Goal: Information Seeking & Learning: Learn about a topic

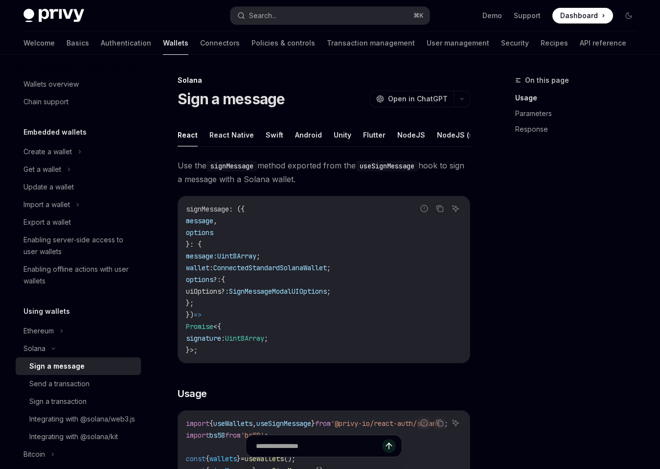
click at [346, 172] on span "Use the signMessage method exported from the useSignMessage hook to sign a mess…" at bounding box center [324, 172] width 293 height 27
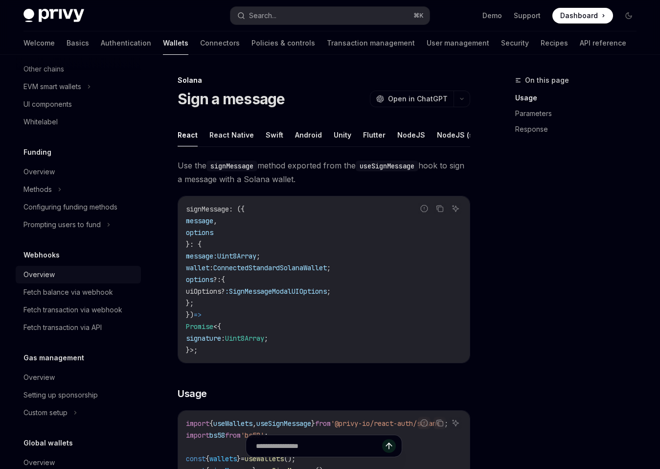
scroll to position [472, 0]
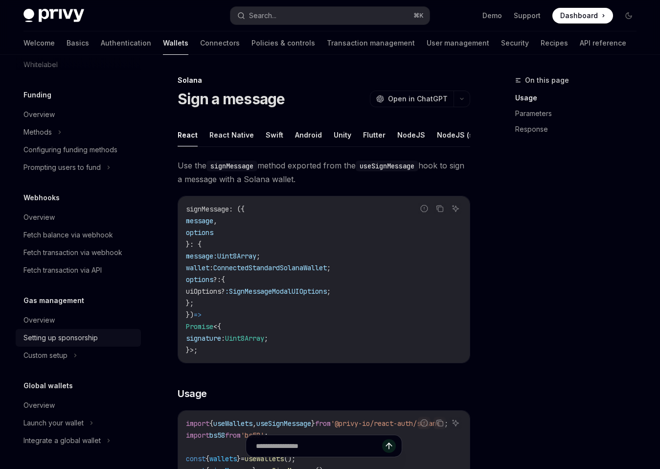
click at [71, 341] on div "Setting up sponsorship" at bounding box center [60, 338] width 74 height 12
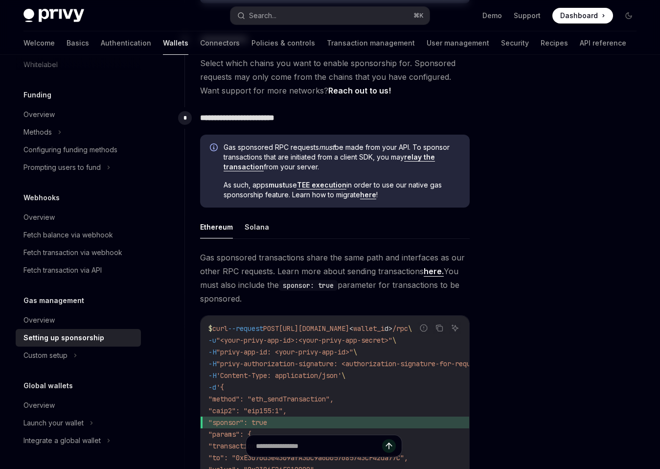
scroll to position [421, 0]
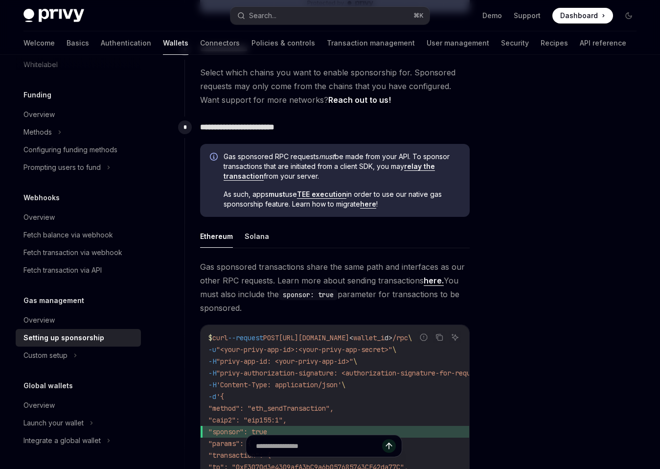
click at [417, 164] on link "relay the transaction" at bounding box center [329, 171] width 211 height 19
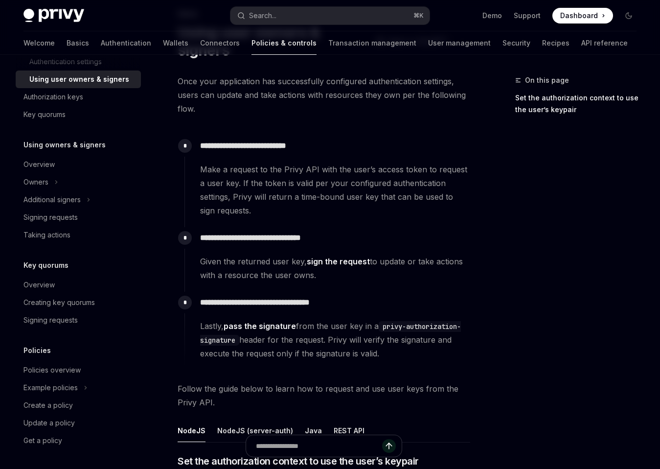
scroll to position [69, 0]
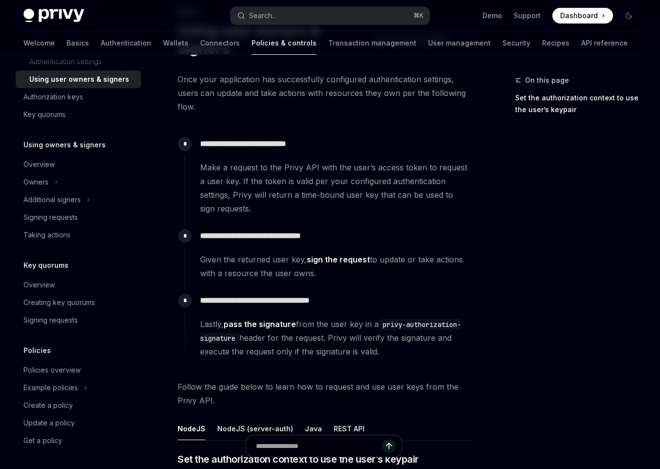
click at [335, 184] on span "Make a request to the Privy API with the user’s access token to request a user …" at bounding box center [335, 188] width 270 height 55
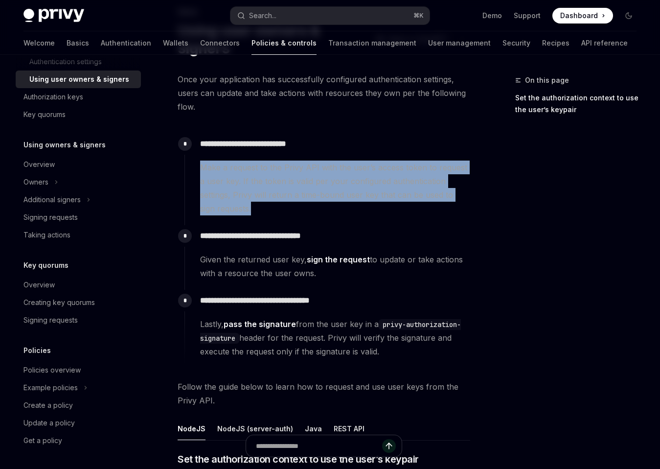
click at [335, 184] on span "Make a request to the Privy API with the user’s access token to request a user …" at bounding box center [335, 188] width 270 height 55
click at [335, 191] on span "Make a request to the Privy API with the user’s access token to request a user …" at bounding box center [335, 188] width 270 height 55
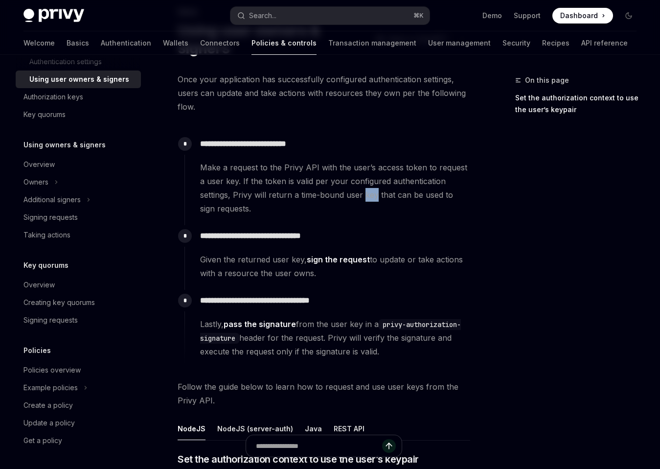
click at [335, 191] on span "Make a request to the Privy API with the user’s access token to request a user …" at bounding box center [335, 188] width 270 height 55
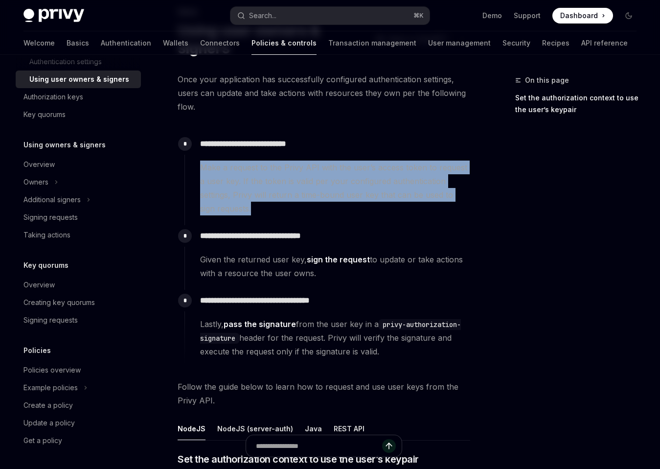
click at [335, 191] on span "Make a request to the Privy API with the user’s access token to request a user …" at bounding box center [335, 188] width 270 height 55
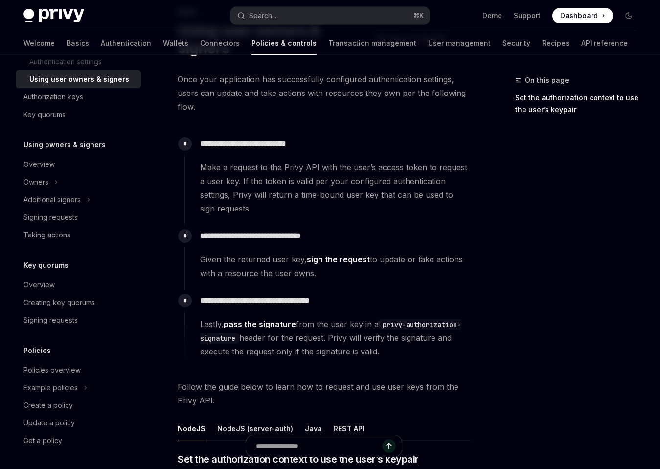
click at [335, 186] on span "Make a request to the Privy API with the user’s access token to request a user …" at bounding box center [335, 188] width 270 height 55
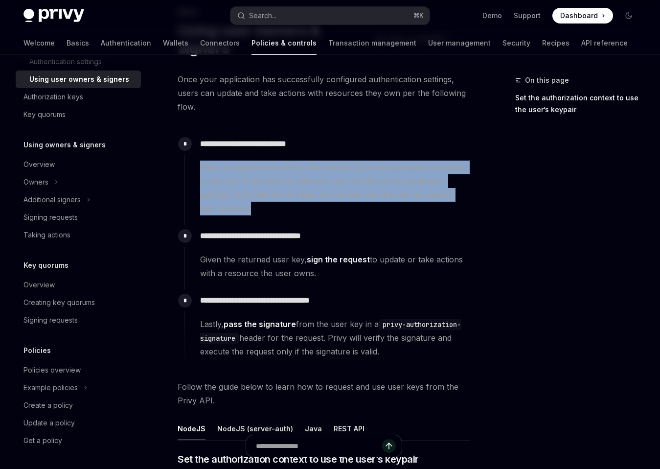
click at [335, 186] on span "Make a request to the Privy API with the user’s access token to request a user …" at bounding box center [335, 188] width 270 height 55
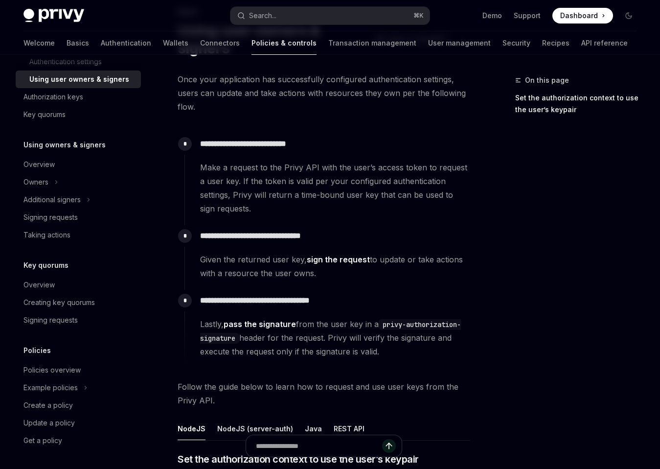
click at [335, 192] on span "Make a request to the Privy API with the user’s access token to request a user …" at bounding box center [335, 188] width 270 height 55
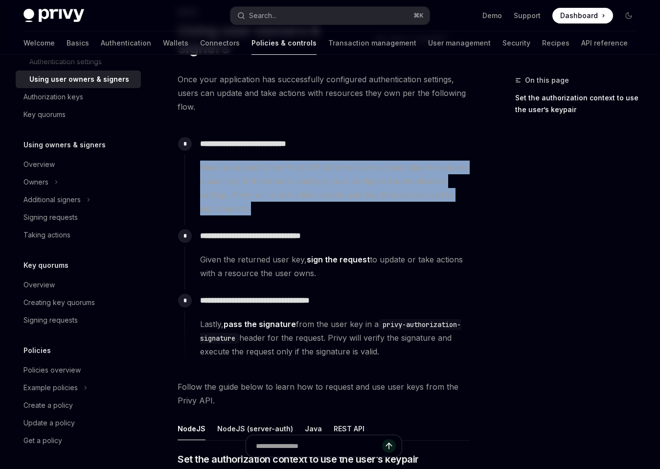
click at [335, 192] on span "Make a request to the Privy API with the user’s access token to request a user …" at bounding box center [335, 188] width 270 height 55
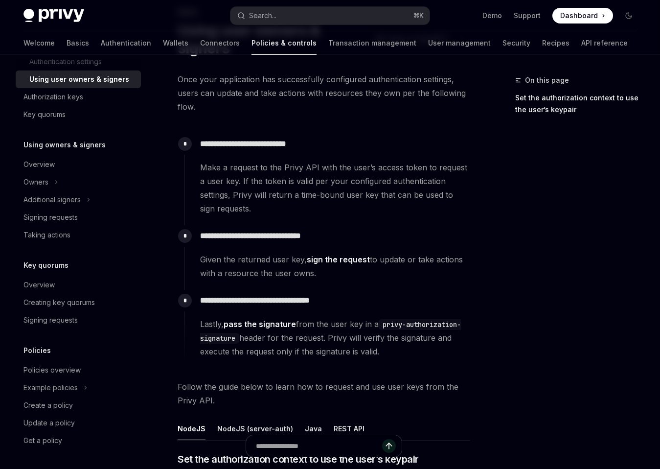
click at [342, 192] on span "Make a request to the Privy API with the user’s access token to request a user …" at bounding box center [335, 188] width 270 height 55
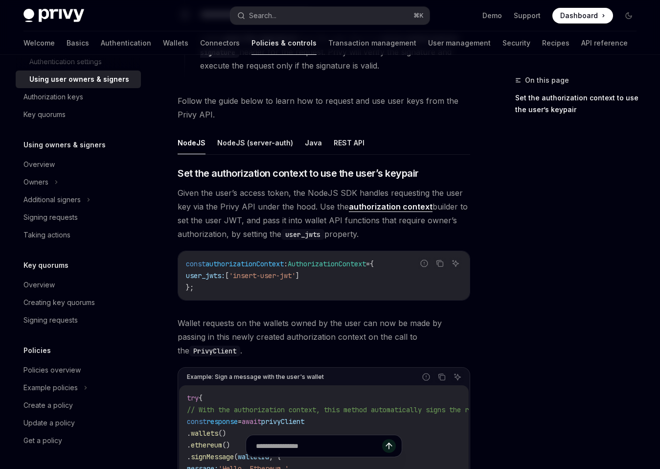
scroll to position [356, 0]
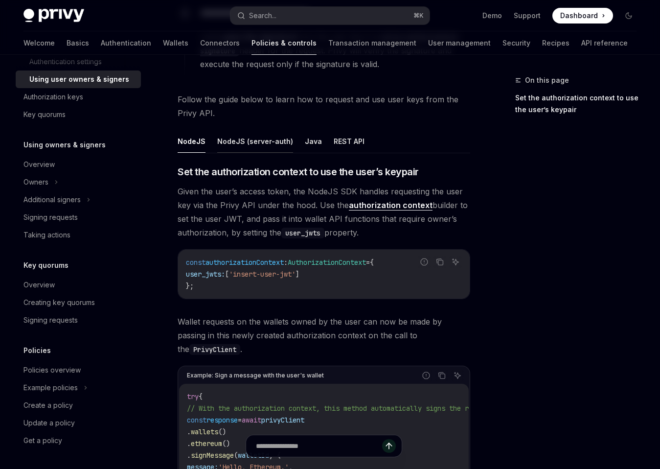
click at [249, 142] on button "NodeJS (server-auth)" at bounding box center [255, 141] width 76 height 23
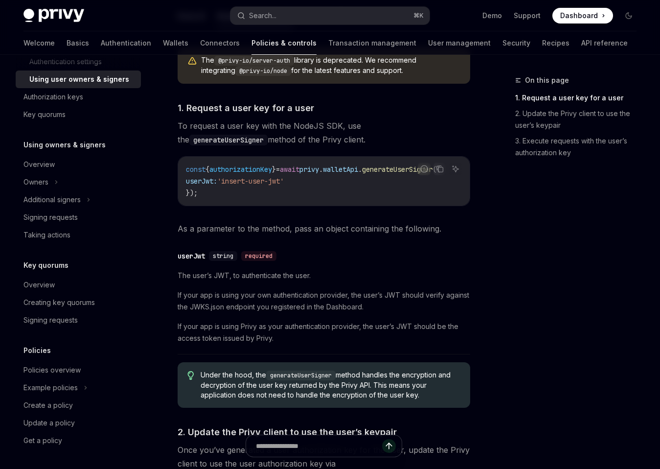
scroll to position [484, 0]
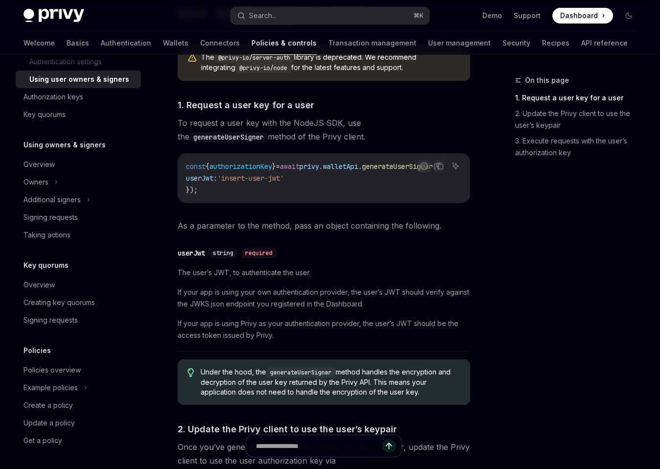
click at [267, 274] on span "The user’s JWT, to authenticate the user." at bounding box center [324, 273] width 293 height 12
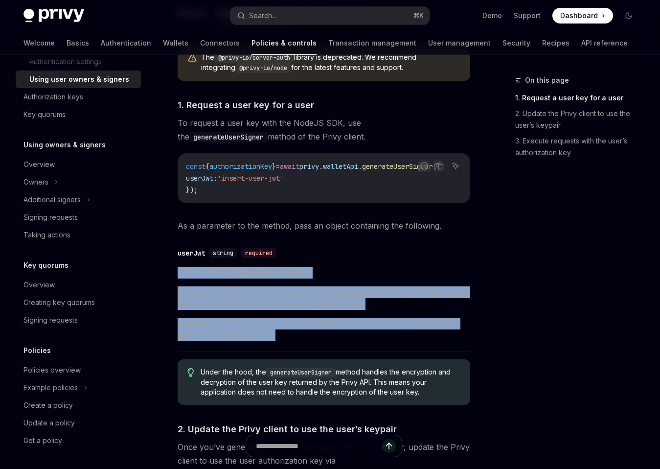
drag, startPoint x: 267, startPoint y: 274, endPoint x: 266, endPoint y: 329, distance: 55.3
click at [266, 329] on div "The user’s JWT, to authenticate the user. If your app is using your own authent…" at bounding box center [324, 304] width 293 height 74
click at [266, 329] on span "If your app is using Privy as your authentication provider, the user’s JWT shou…" at bounding box center [324, 329] width 293 height 23
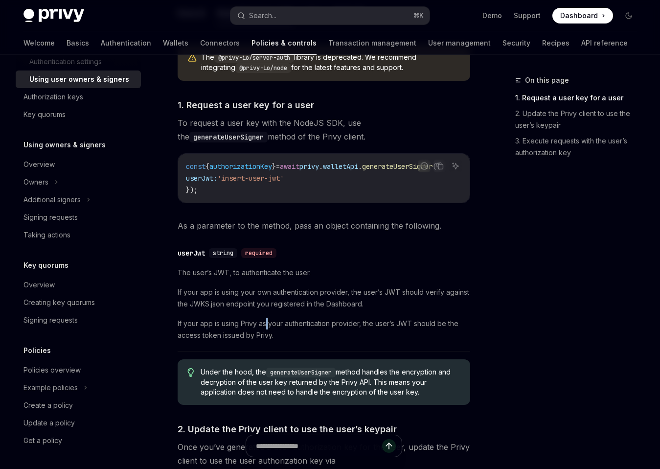
click at [266, 329] on span "If your app is using Privy as your authentication provider, the user’s JWT shou…" at bounding box center [324, 329] width 293 height 23
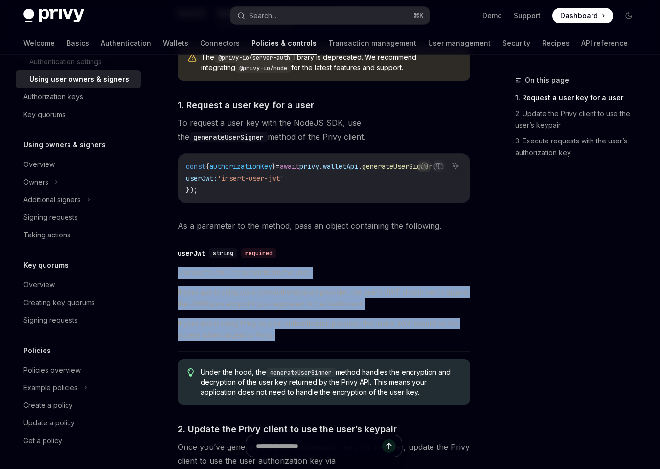
drag, startPoint x: 266, startPoint y: 329, endPoint x: 266, endPoint y: 270, distance: 59.2
click at [266, 270] on div "​ userJwt string required The user’s JWT, to authenticate the user. If your app…" at bounding box center [324, 296] width 293 height 109
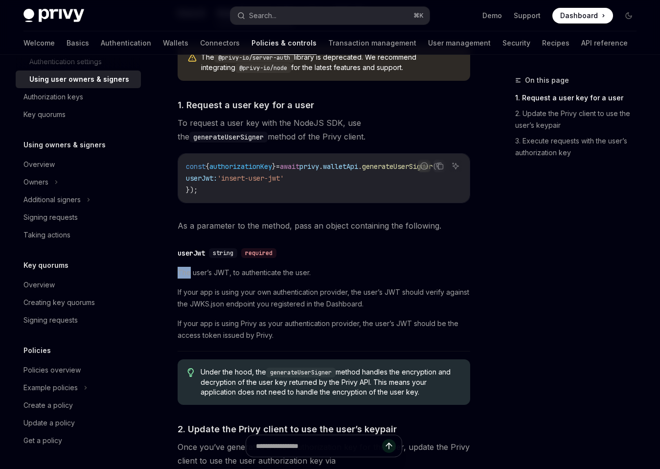
click at [266, 270] on div "​ userJwt string required The user’s JWT, to authenticate the user. If your app…" at bounding box center [324, 296] width 293 height 109
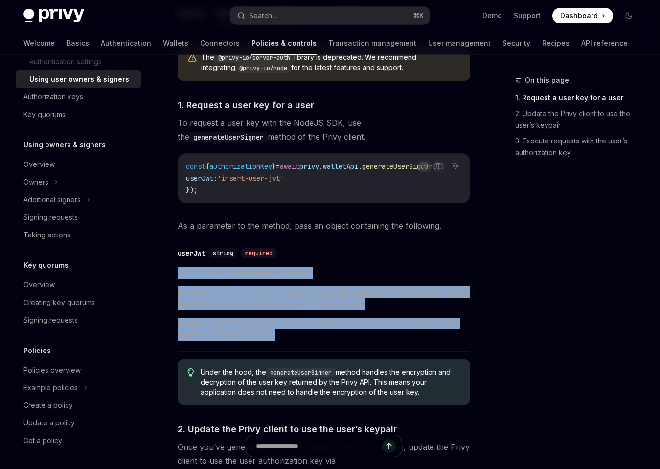
drag, startPoint x: 266, startPoint y: 270, endPoint x: 266, endPoint y: 316, distance: 46.5
click at [266, 316] on div "​ userJwt string required The user’s JWT, to authenticate the user. If your app…" at bounding box center [324, 296] width 293 height 109
click at [266, 316] on div "The user’s JWT, to authenticate the user. If your app is using your own authent…" at bounding box center [324, 304] width 293 height 74
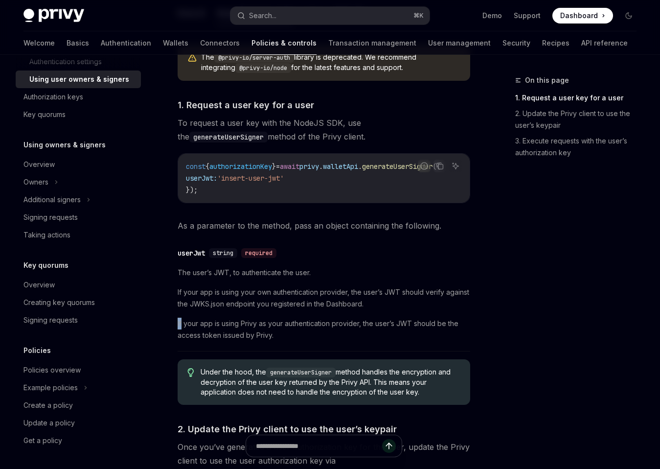
click at [266, 316] on div "The user’s JWT, to authenticate the user. If your app is using your own authent…" at bounding box center [324, 304] width 293 height 74
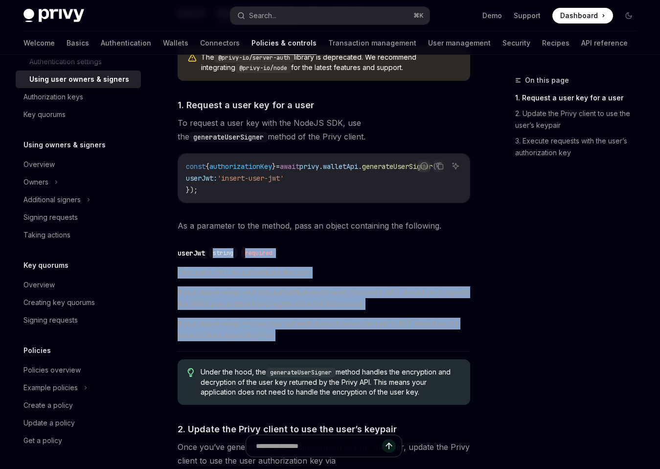
drag, startPoint x: 266, startPoint y: 316, endPoint x: 266, endPoint y: 255, distance: 61.2
click at [266, 255] on div "​ userJwt string required The user’s JWT, to authenticate the user. If your app…" at bounding box center [324, 296] width 293 height 109
click at [266, 255] on div "required" at bounding box center [258, 253] width 35 height 10
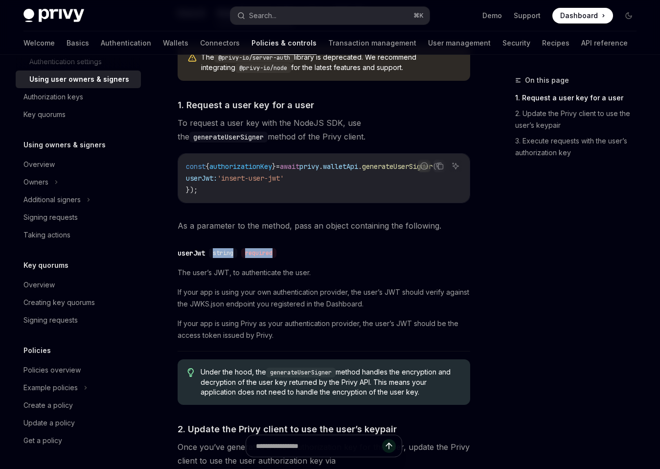
click at [266, 255] on div "required" at bounding box center [258, 253] width 35 height 10
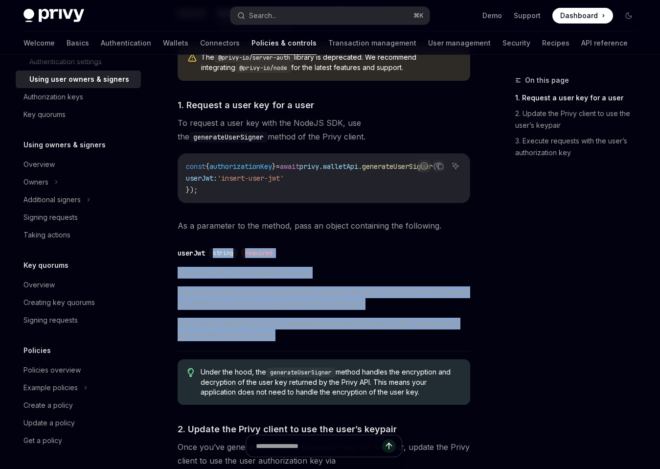
drag, startPoint x: 266, startPoint y: 255, endPoint x: 268, endPoint y: 332, distance: 77.3
click at [268, 330] on div "​ userJwt string required The user’s JWT, to authenticate the user. If your app…" at bounding box center [324, 296] width 293 height 109
click at [272, 294] on span "If your app is using your own authentication provider, the user’s JWT should ve…" at bounding box center [324, 297] width 293 height 23
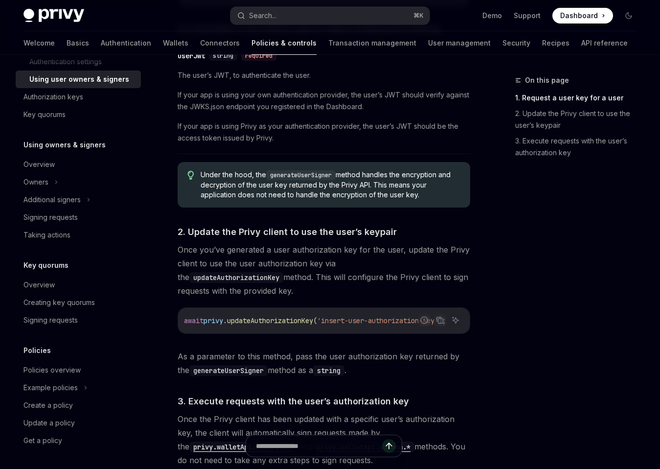
scroll to position [0, 0]
click at [294, 363] on span "As a parameter to this method, pass the user authorization key returned by the …" at bounding box center [324, 362] width 293 height 27
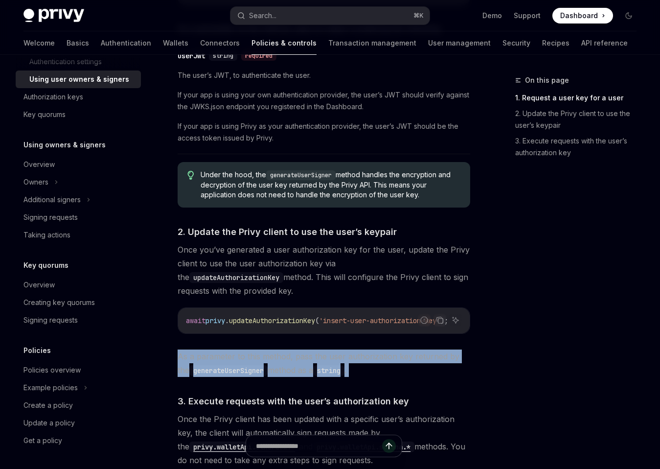
click at [294, 363] on span "As a parameter to this method, pass the user authorization key returned by the …" at bounding box center [324, 362] width 293 height 27
click at [306, 363] on span "As a parameter to this method, pass the user authorization key returned by the …" at bounding box center [324, 362] width 293 height 27
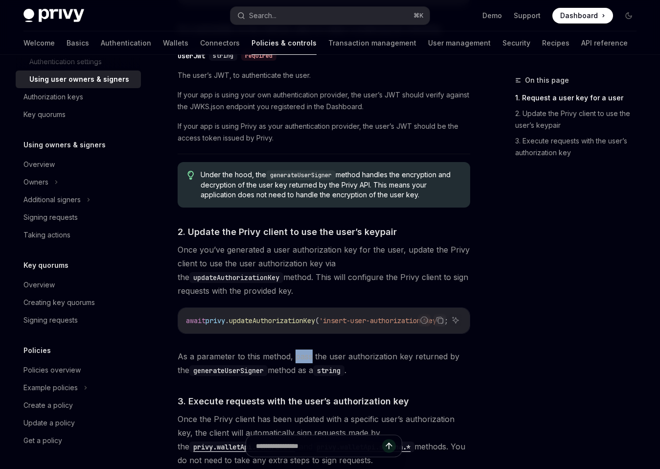
click at [306, 363] on span "As a parameter to this method, pass the user authorization key returned by the …" at bounding box center [324, 362] width 293 height 27
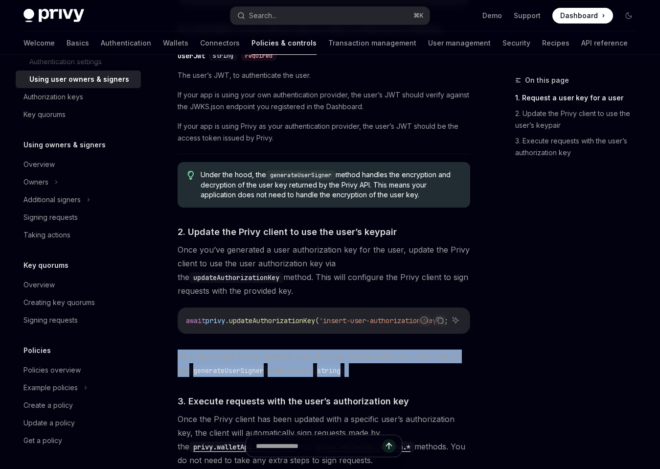
click at [306, 363] on span "As a parameter to this method, pass the user authorization key returned by the …" at bounding box center [324, 362] width 293 height 27
click at [311, 363] on span "As a parameter to this method, pass the user authorization key returned by the …" at bounding box center [324, 362] width 293 height 27
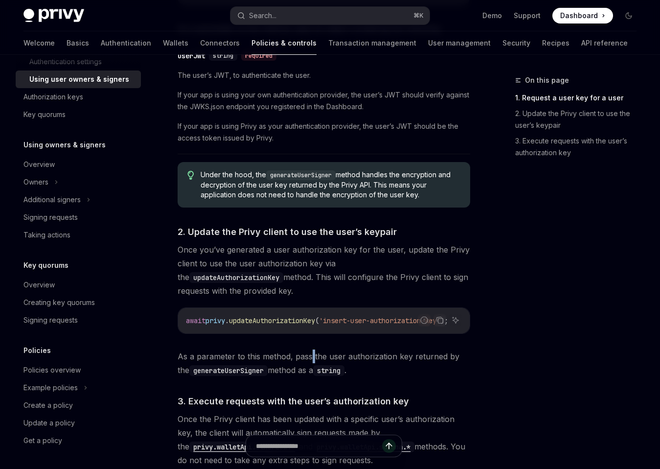
click at [311, 363] on span "As a parameter to this method, pass the user authorization key returned by the …" at bounding box center [324, 362] width 293 height 27
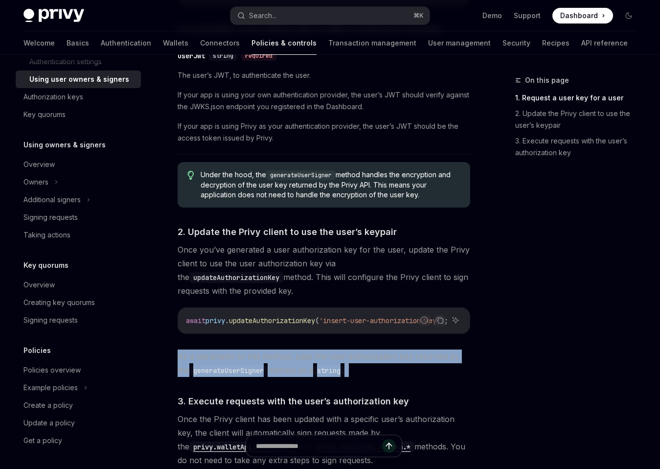
click at [311, 363] on span "As a parameter to this method, pass the user authorization key returned by the …" at bounding box center [324, 362] width 293 height 27
click at [314, 363] on span "As a parameter to this method, pass the user authorization key returned by the …" at bounding box center [324, 362] width 293 height 27
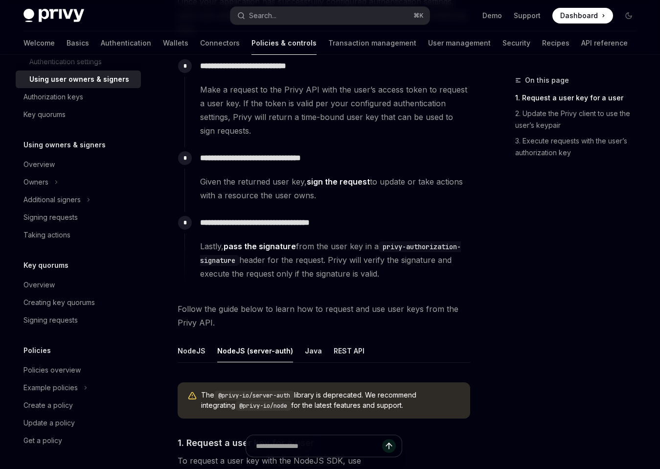
scroll to position [210, 0]
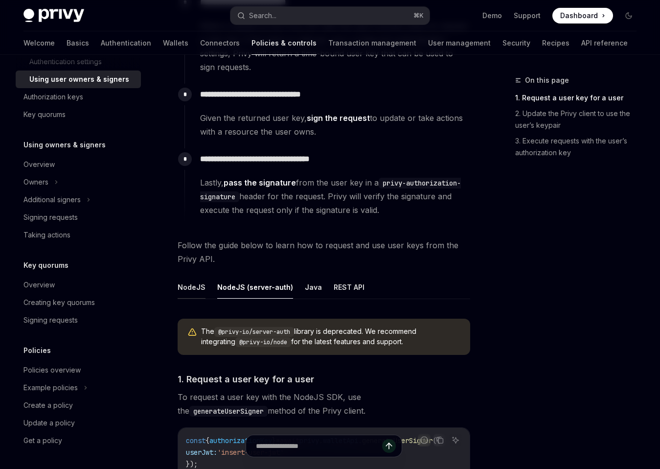
click at [194, 284] on button "NodeJS" at bounding box center [192, 286] width 28 height 23
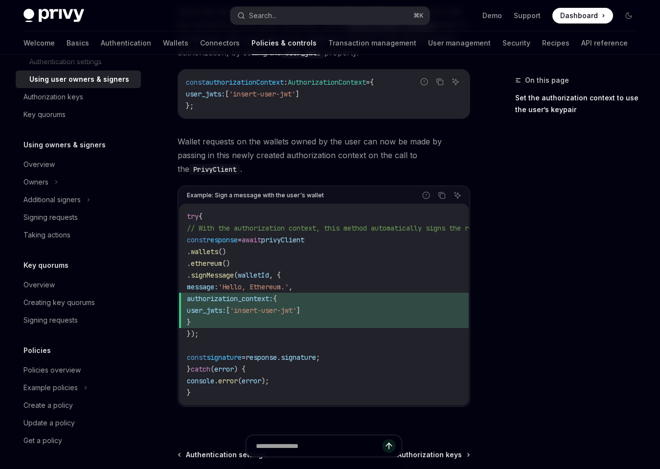
click at [323, 293] on span "authorization_context: {" at bounding box center [353, 299] width 333 height 12
click at [59, 177] on div "Owners" at bounding box center [78, 182] width 125 height 18
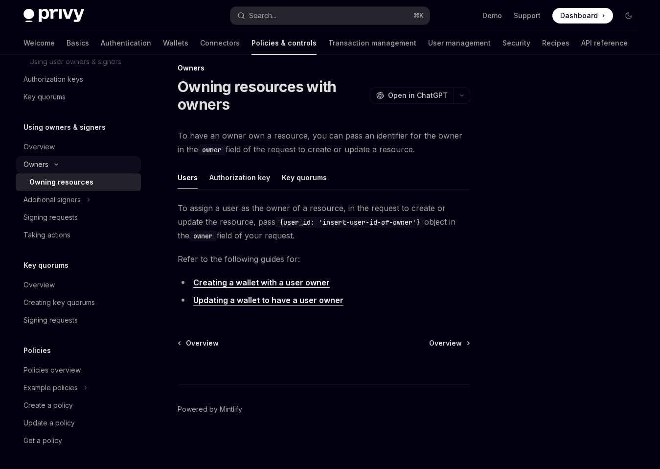
scroll to position [12, 0]
click at [57, 172] on div "Owners" at bounding box center [78, 165] width 125 height 18
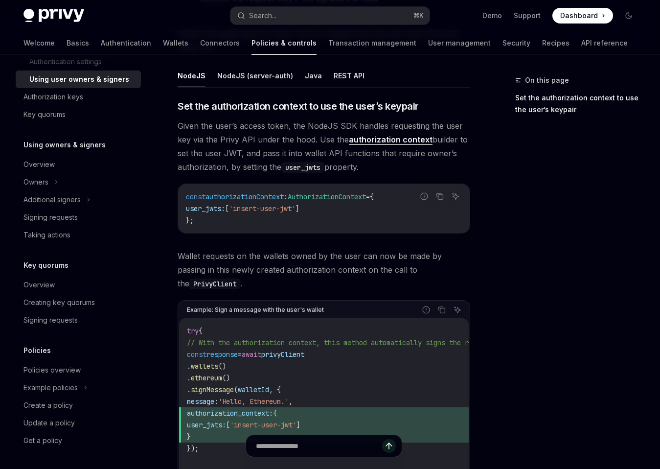
scroll to position [421, 0]
click at [249, 74] on button "NodeJS (server-auth)" at bounding box center [255, 76] width 76 height 23
type textarea "*"
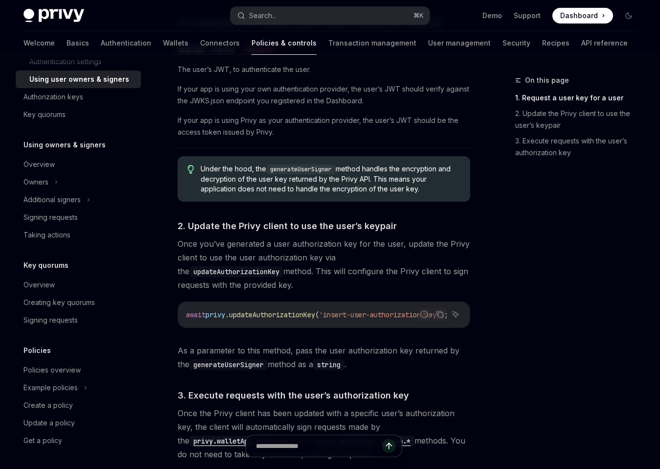
scroll to position [700, 0]
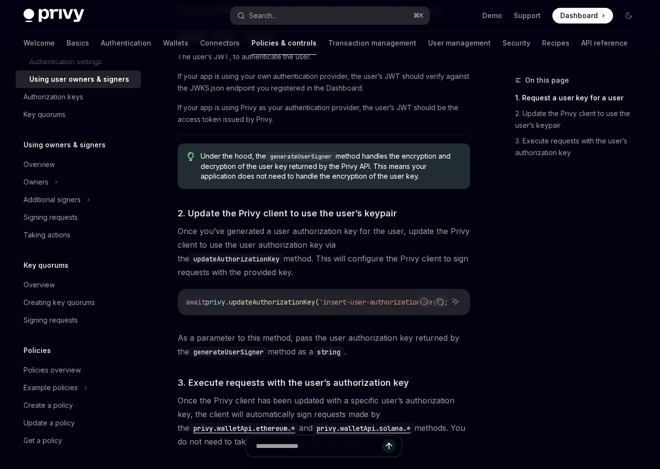
drag, startPoint x: 294, startPoint y: 315, endPoint x: 330, endPoint y: 315, distance: 36.2
click at [331, 315] on div "await privy . updateAuthorizationKey ( 'insert-user-authorization-key' );" at bounding box center [324, 301] width 292 height 25
click at [343, 313] on div "await privy . updateAuthorizationKey ( 'insert-user-authorization-key' );" at bounding box center [324, 301] width 292 height 25
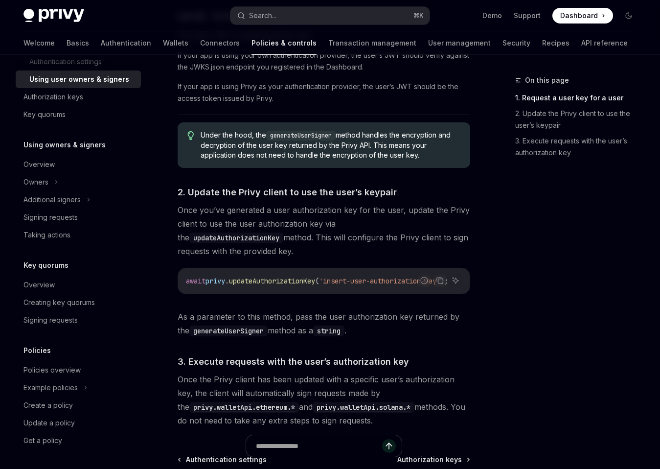
click at [323, 319] on span "As a parameter to this method, pass the user authorization key returned by the …" at bounding box center [324, 323] width 293 height 27
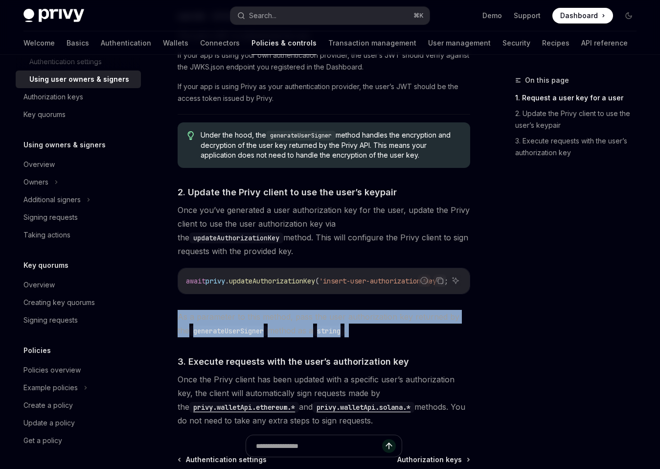
click at [323, 319] on span "As a parameter to this method, pass the user authorization key returned by the …" at bounding box center [324, 323] width 293 height 27
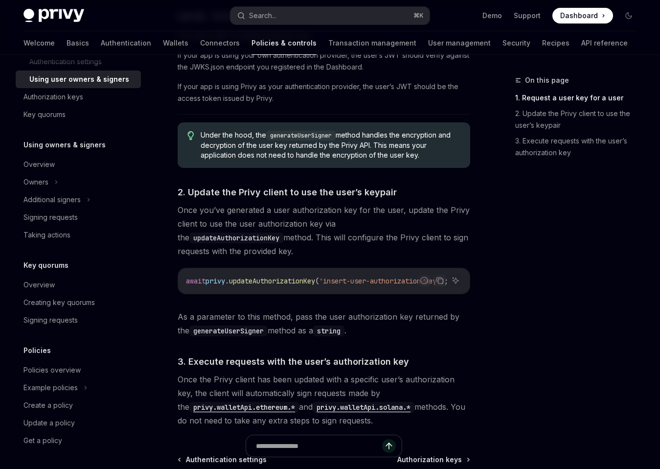
click at [332, 320] on span "As a parameter to this method, pass the user authorization key returned by the …" at bounding box center [324, 323] width 293 height 27
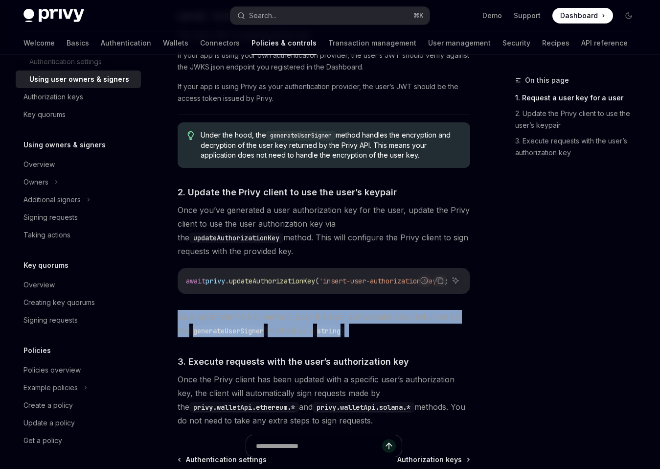
click at [332, 320] on span "As a parameter to this method, pass the user authorization key returned by the …" at bounding box center [324, 323] width 293 height 27
click at [341, 336] on code "string" at bounding box center [328, 330] width 31 height 11
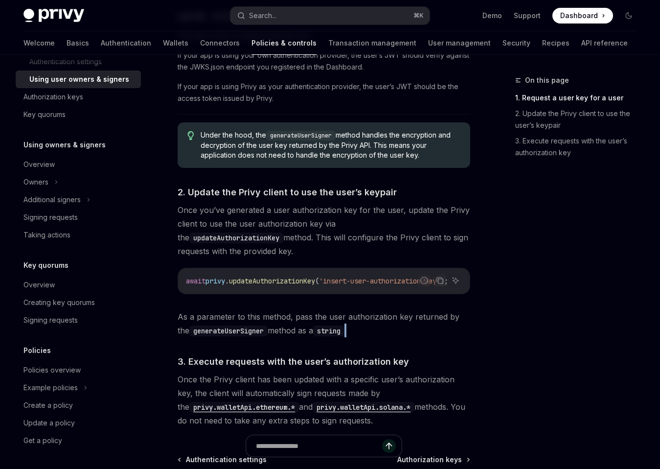
click at [341, 336] on code "string" at bounding box center [328, 330] width 31 height 11
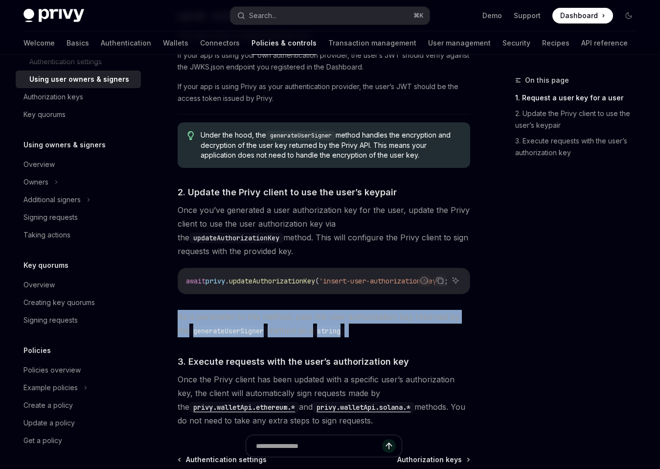
click at [341, 336] on code "string" at bounding box center [328, 330] width 31 height 11
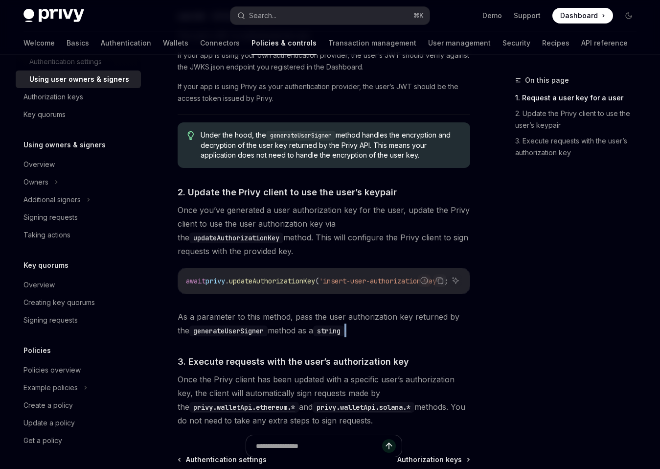
click at [341, 336] on code "string" at bounding box center [328, 330] width 31 height 11
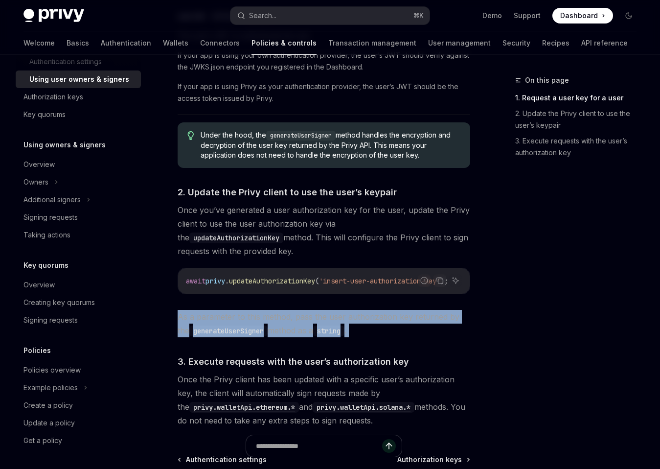
click at [341, 336] on code "string" at bounding box center [328, 330] width 31 height 11
click at [344, 337] on span "As a parameter to this method, pass the user authorization key returned by the …" at bounding box center [324, 323] width 293 height 27
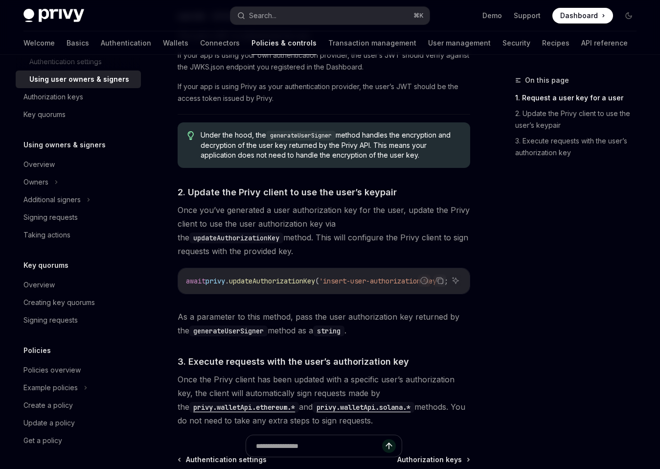
click at [344, 337] on span "As a parameter to this method, pass the user authorization key returned by the …" at bounding box center [324, 323] width 293 height 27
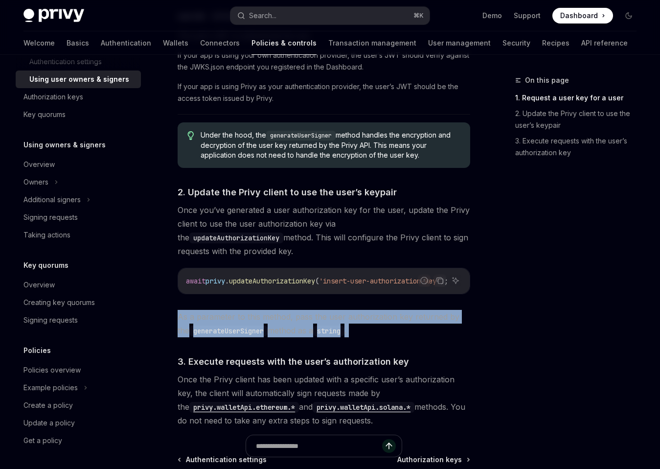
click at [344, 337] on span "As a parameter to this method, pass the user authorization key returned by the …" at bounding box center [324, 323] width 293 height 27
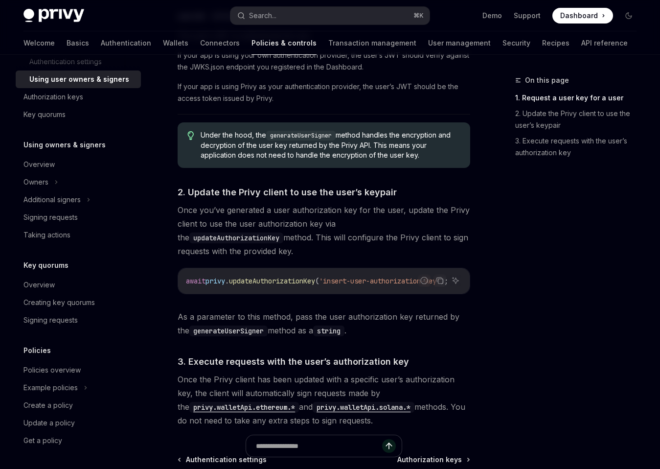
click at [344, 337] on span "As a parameter to this method, pass the user authorization key returned by the …" at bounding box center [324, 323] width 293 height 27
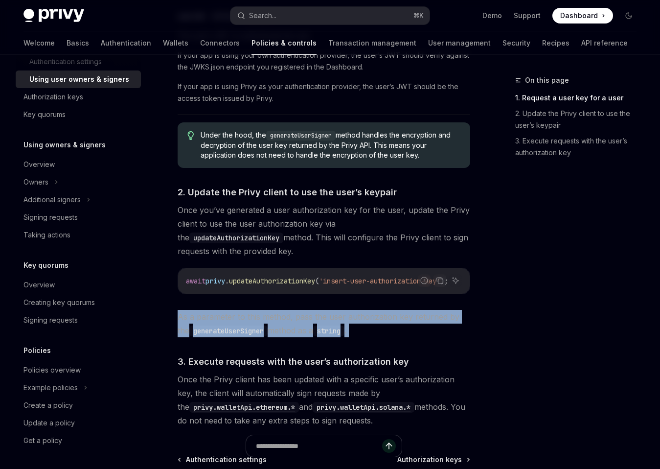
click at [344, 337] on span "As a parameter to this method, pass the user authorization key returned by the …" at bounding box center [324, 323] width 293 height 27
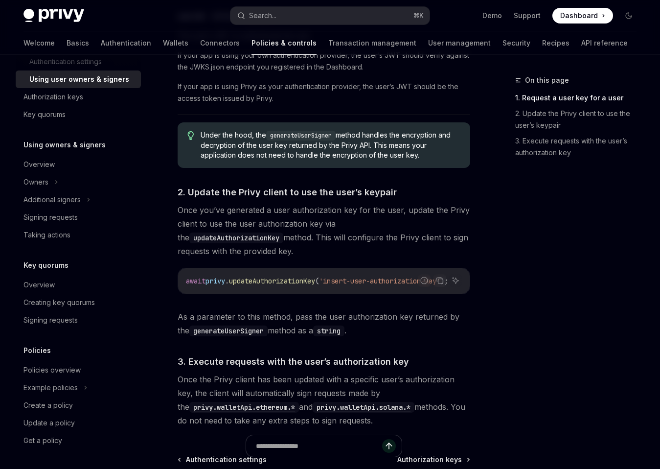
click at [344, 337] on span "As a parameter to this method, pass the user authorization key returned by the …" at bounding box center [324, 323] width 293 height 27
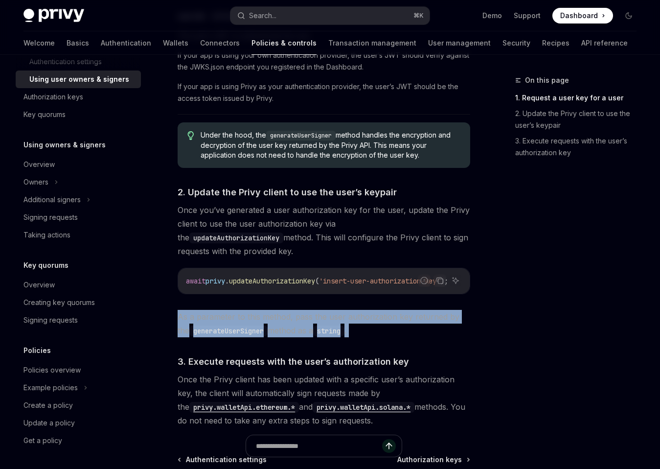
click at [344, 337] on span "As a parameter to this method, pass the user authorization key returned by the …" at bounding box center [324, 323] width 293 height 27
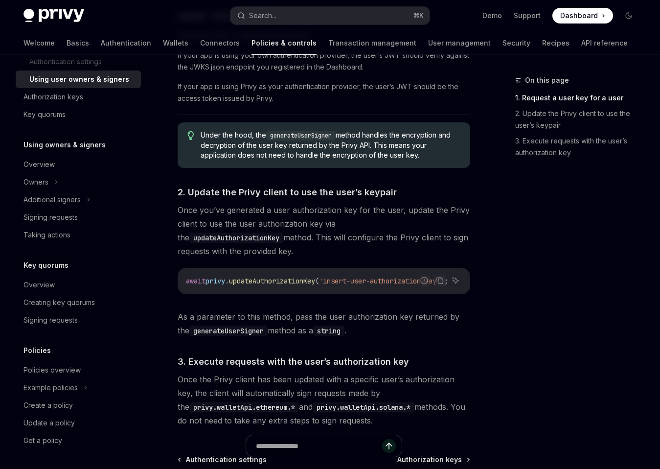
click at [343, 337] on span "As a parameter to this method, pass the user authorization key returned by the …" at bounding box center [324, 323] width 293 height 27
click at [342, 337] on span "As a parameter to this method, pass the user authorization key returned by the …" at bounding box center [324, 323] width 293 height 27
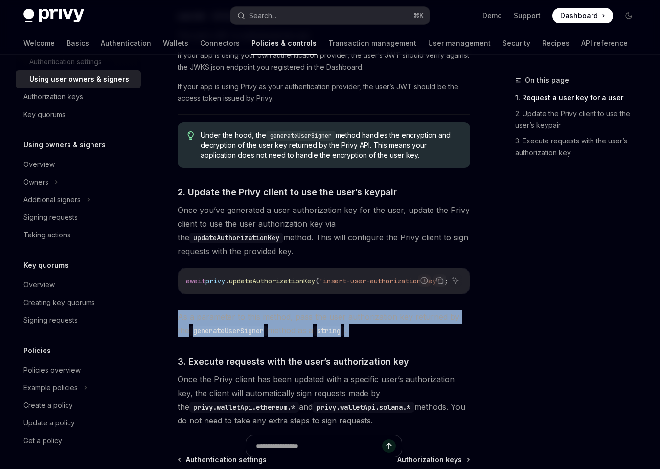
click at [342, 337] on span "As a parameter to this method, pass the user authorization key returned by the …" at bounding box center [324, 323] width 293 height 27
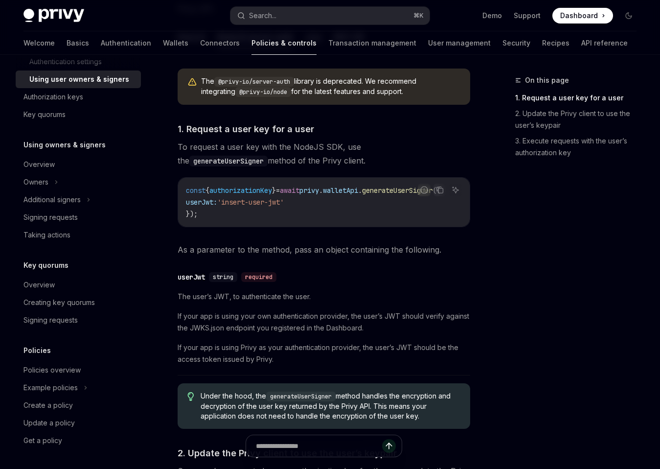
scroll to position [0, 0]
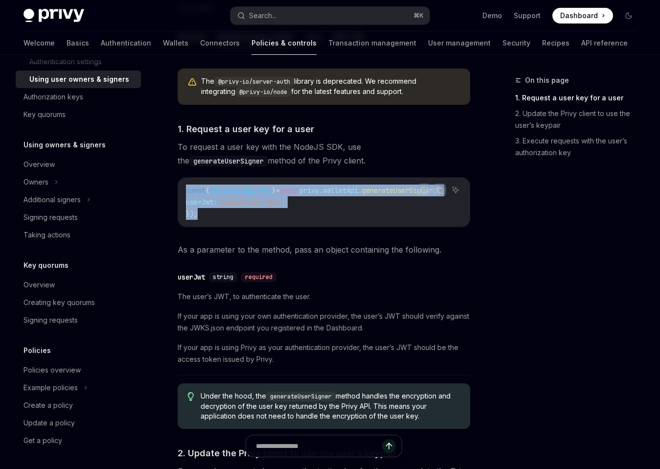
drag, startPoint x: 198, startPoint y: 211, endPoint x: 183, endPoint y: 184, distance: 30.7
click at [183, 184] on div "const { authorizationKey } = await privy . walletApi . generateUserSigner ({ us…" at bounding box center [324, 202] width 292 height 49
copy code "const { authorizationKey } = await privy . walletApi . generateUserSigner ({ us…"
click at [355, 212] on code "const { authorizationKey } = await privy . walletApi . generateUserSigner ({ us…" at bounding box center [325, 201] width 278 height 35
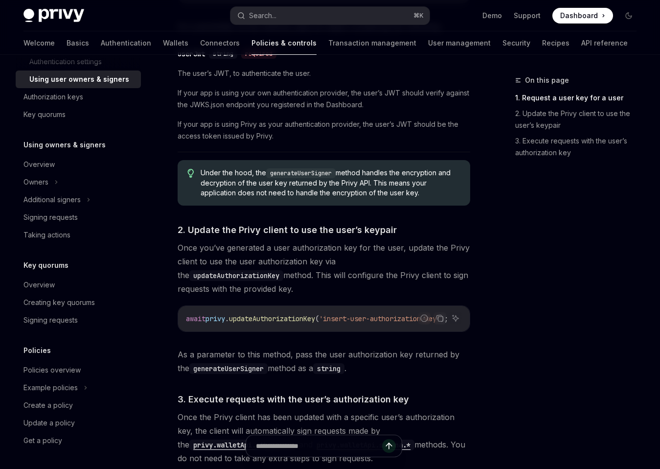
scroll to position [686, 0]
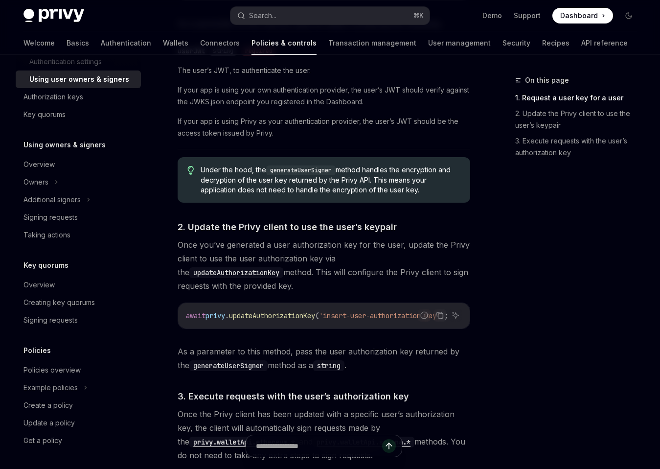
click at [331, 317] on span "'insert-user-authorization-key'" at bounding box center [379, 315] width 121 height 9
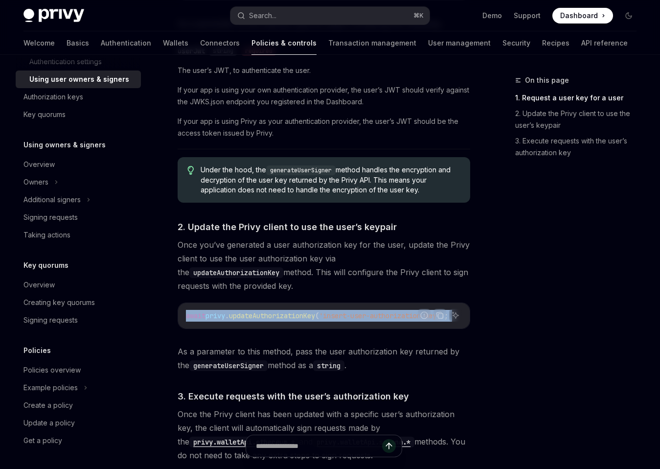
click at [331, 317] on span "'insert-user-authorization-key'" at bounding box center [379, 315] width 121 height 9
copy code "await privy . updateAuthorizationKey ( 'insert-user-authorization-key' );"
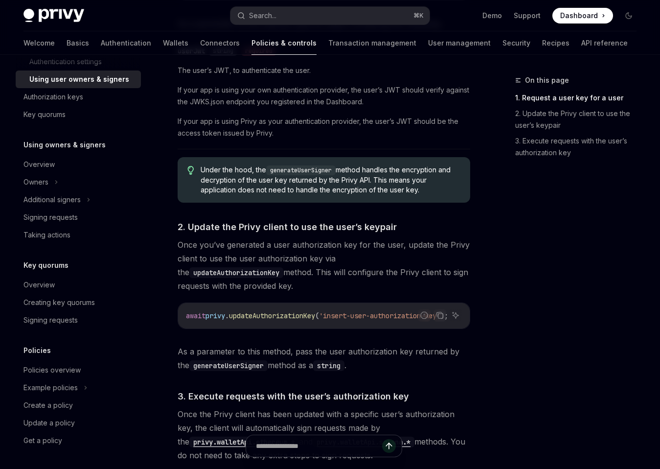
click at [336, 293] on span "Once you’ve generated a user authorization key for the user, update the Privy c…" at bounding box center [324, 265] width 293 height 55
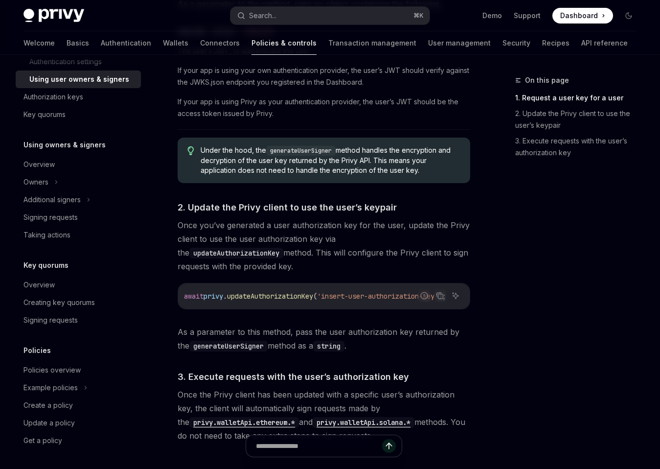
scroll to position [0, 0]
click at [316, 338] on span "As a parameter to this method, pass the user authorization key returned by the …" at bounding box center [324, 338] width 293 height 27
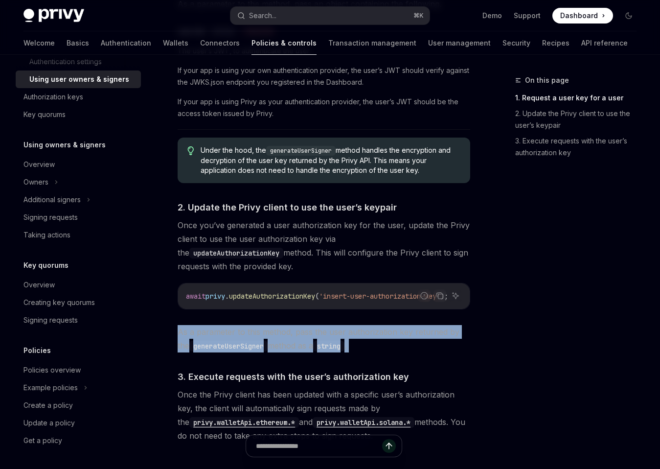
click at [316, 338] on span "As a parameter to this method, pass the user authorization key returned by the …" at bounding box center [324, 338] width 293 height 27
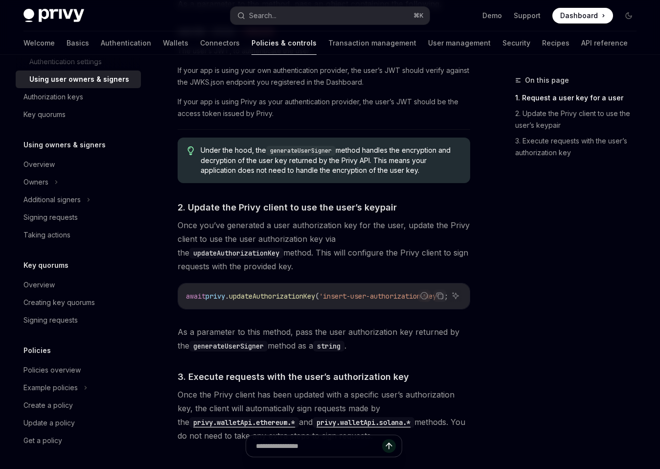
click at [322, 343] on span "As a parameter to this method, pass the user authorization key returned by the …" at bounding box center [324, 338] width 293 height 27
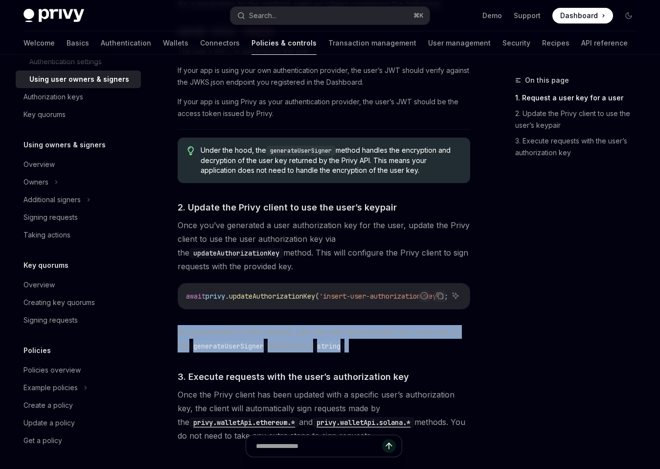
click at [322, 343] on span "As a parameter to this method, pass the user authorization key returned by the …" at bounding box center [324, 338] width 293 height 27
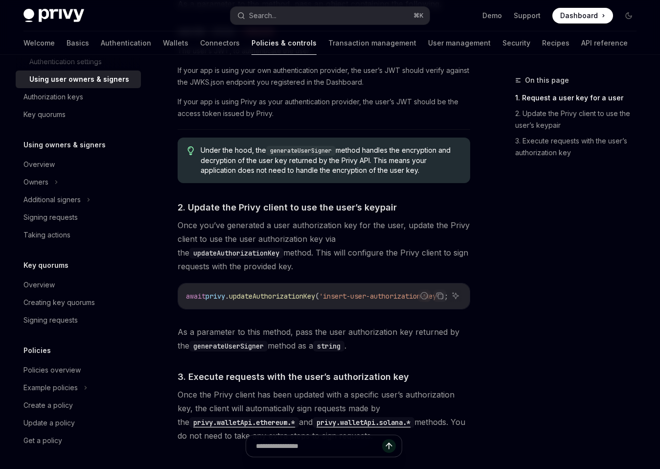
click at [334, 348] on code "string" at bounding box center [328, 346] width 31 height 11
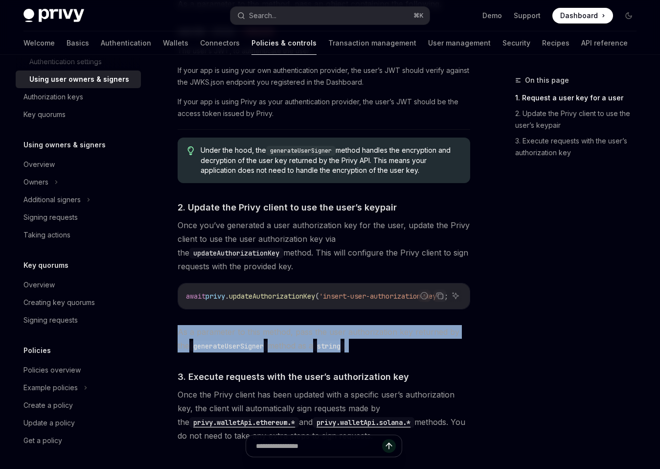
click at [334, 348] on code "string" at bounding box center [328, 346] width 31 height 11
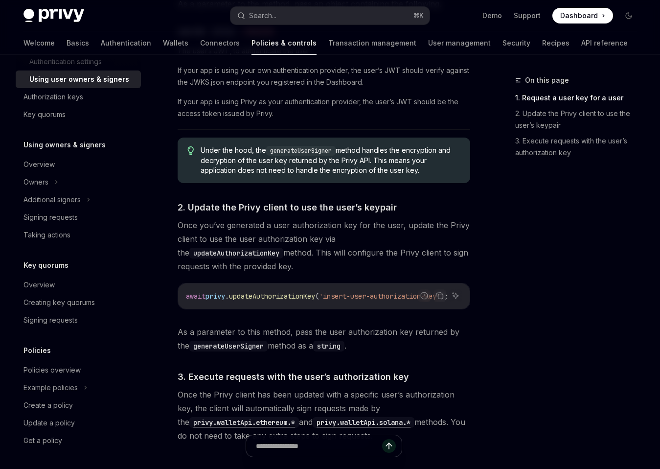
click at [336, 350] on code "string" at bounding box center [328, 346] width 31 height 11
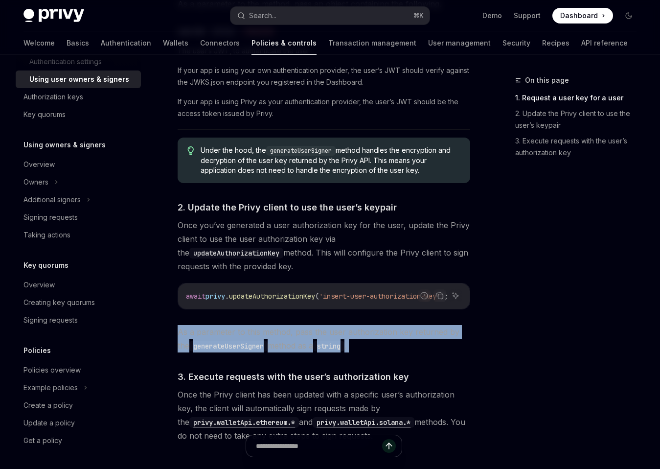
click at [336, 350] on code "string" at bounding box center [328, 346] width 31 height 11
click at [341, 350] on code "string" at bounding box center [328, 346] width 31 height 11
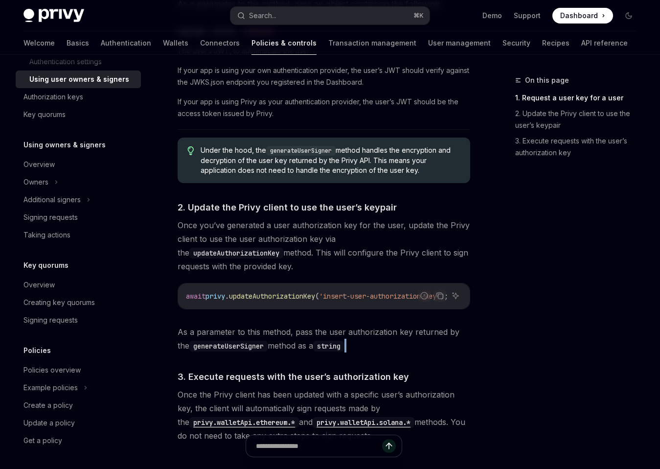
click at [341, 350] on code "string" at bounding box center [328, 346] width 31 height 11
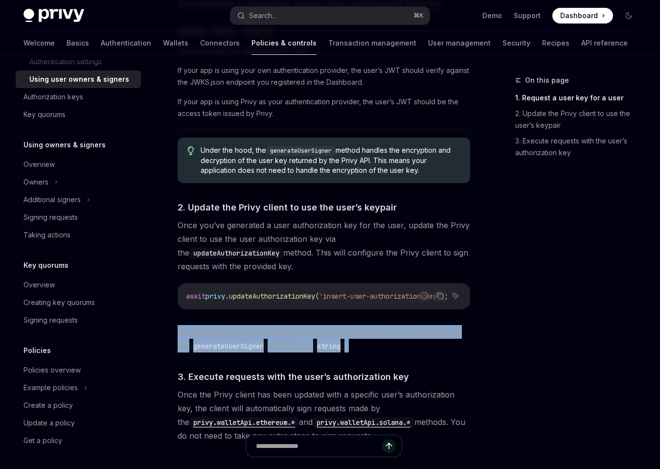
click at [341, 350] on code "string" at bounding box center [328, 346] width 31 height 11
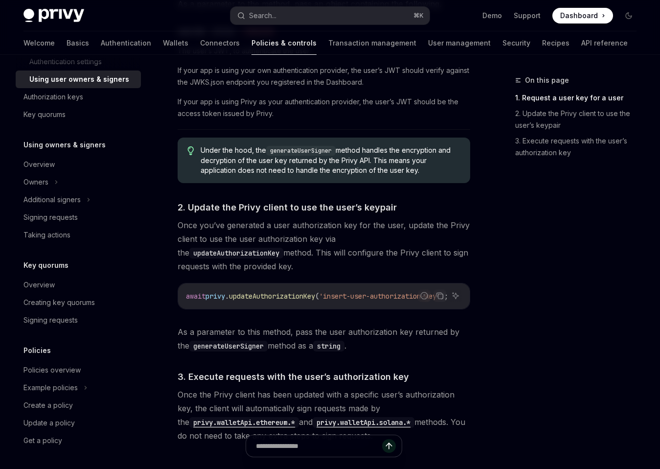
click at [342, 352] on span "As a parameter to this method, pass the user authorization key returned by the …" at bounding box center [324, 338] width 293 height 27
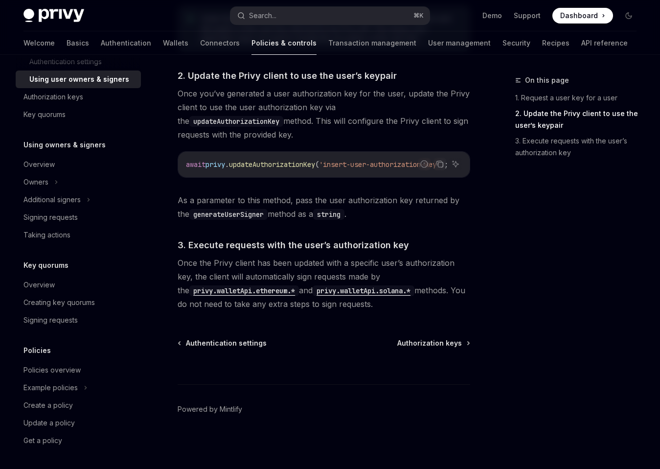
scroll to position [844, 0]
click at [302, 161] on span "updateAuthorizationKey" at bounding box center [272, 164] width 86 height 9
copy span "updateAuthorizationKey"
click at [307, 12] on button "Search... ⌘ K" at bounding box center [329, 16] width 199 height 18
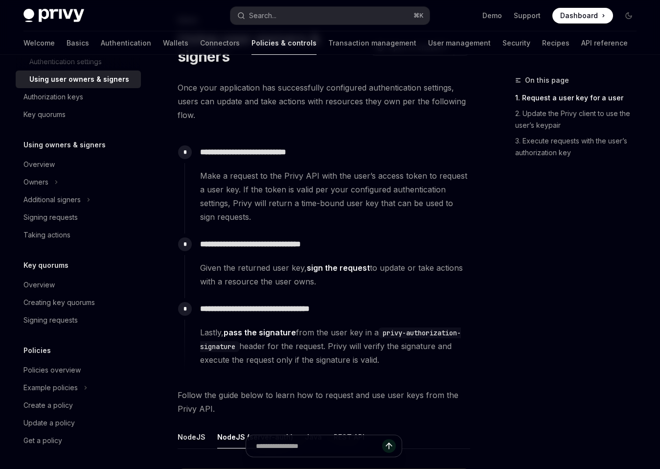
scroll to position [55, 0]
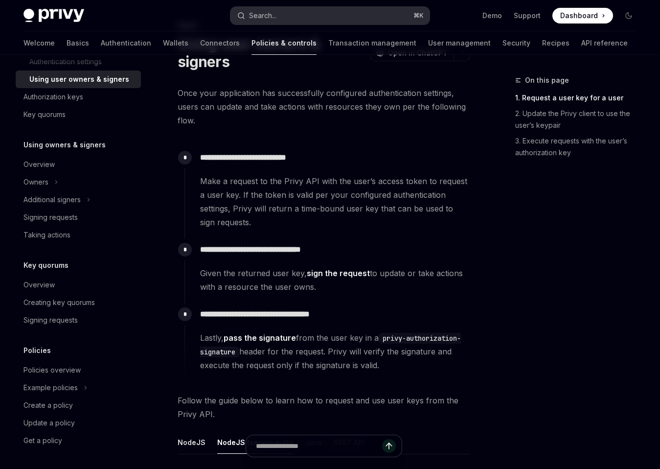
click at [312, 19] on button "Search... ⌘ K" at bounding box center [329, 16] width 199 height 18
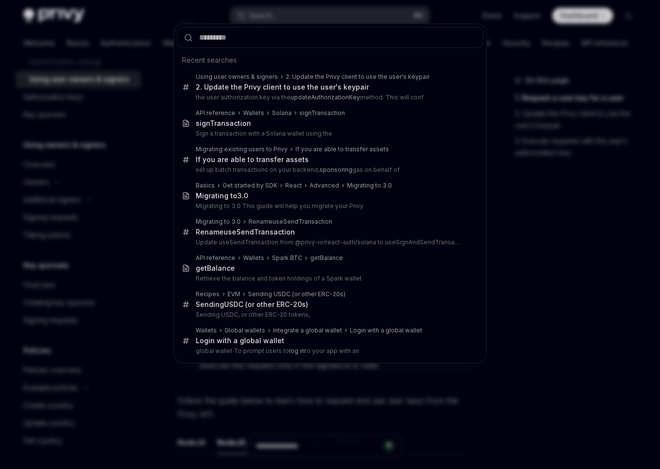
type input "**********"
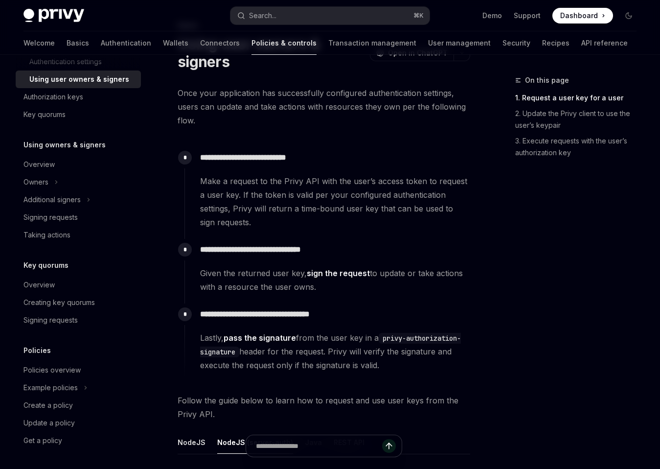
type textarea "*"
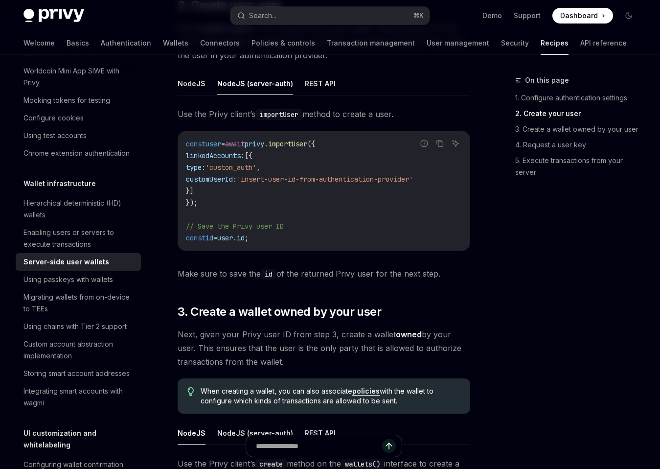
scroll to position [998, 0]
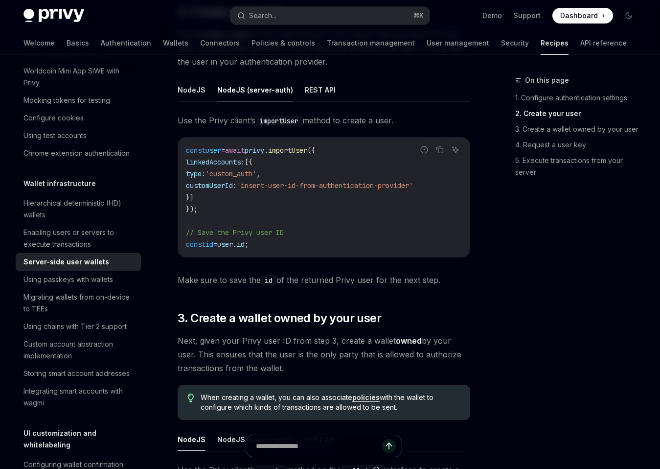
click at [320, 290] on div "**********" at bounding box center [324, 169] width 293 height 2088
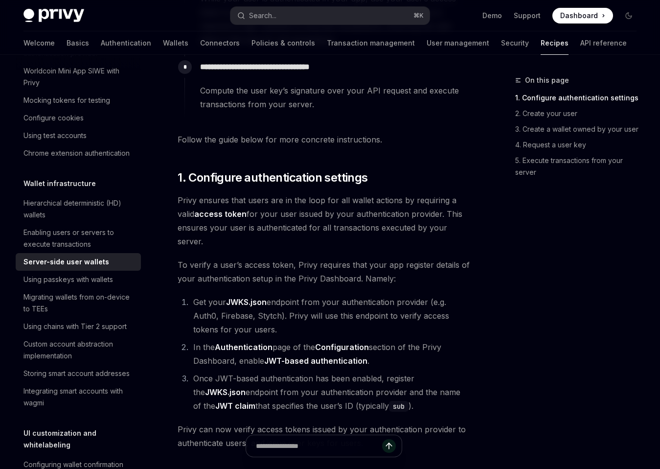
scroll to position [506, 0]
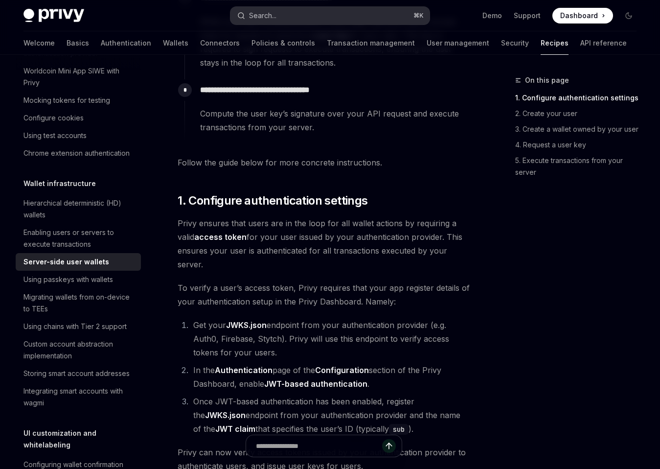
click at [303, 17] on button "Search... ⌘ K" at bounding box center [329, 16] width 199 height 18
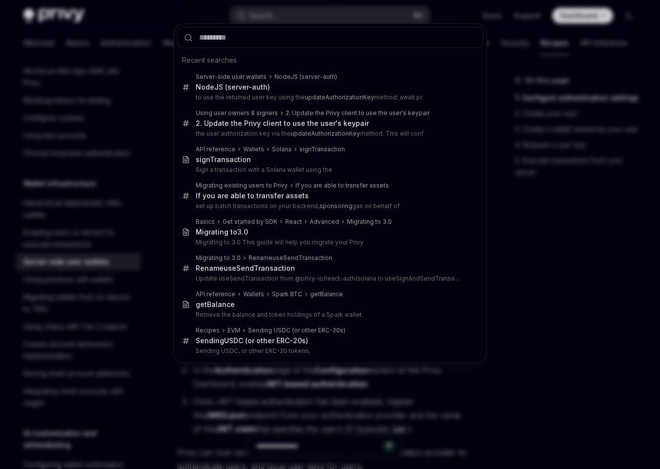
type input "**********"
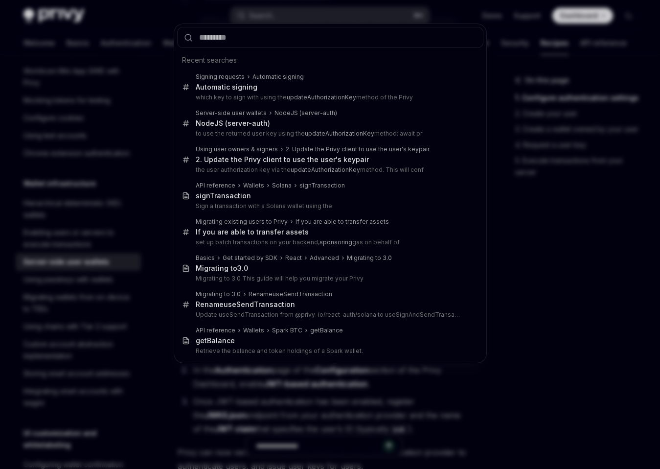
type textarea "*"
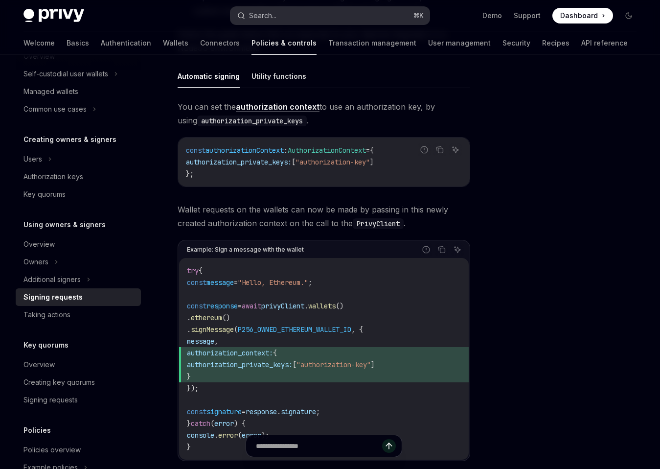
click at [306, 12] on button "Search... ⌘ K" at bounding box center [329, 16] width 199 height 18
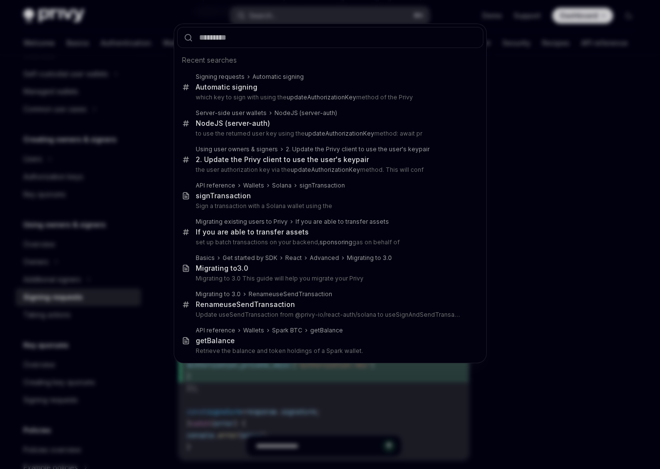
type input "**********"
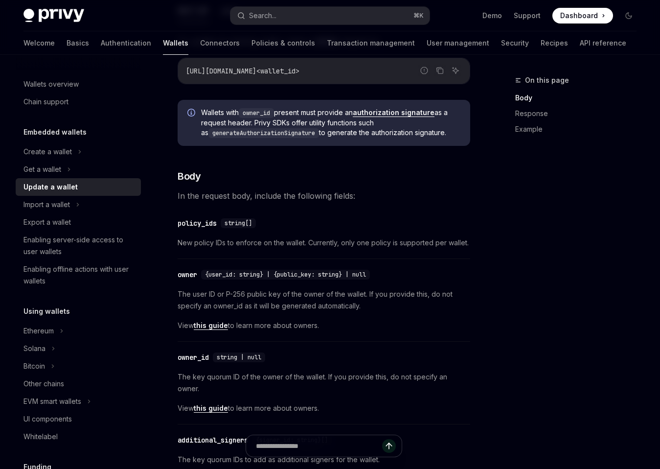
scroll to position [161, 0]
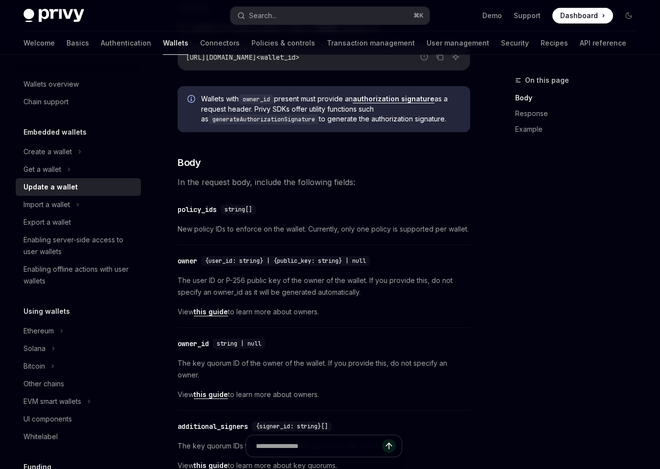
click at [391, 260] on div "​ owner {user_id: string} | {public_key: string} | null" at bounding box center [319, 261] width 283 height 12
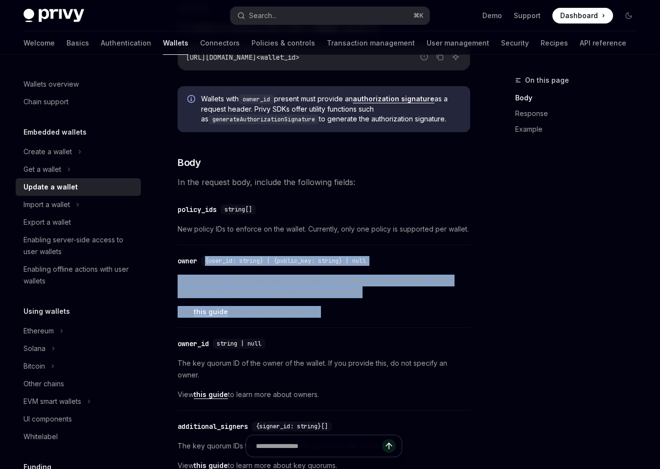
drag, startPoint x: 391, startPoint y: 260, endPoint x: 376, endPoint y: 303, distance: 45.4
click at [376, 303] on div "​ owner {user_id: string} | {public_key: string} | null The user ID or P-256 pu…" at bounding box center [324, 289] width 293 height 78
click at [376, 303] on div "The user ID or P-256 public key of the owner of the wallet. If you provide this…" at bounding box center [324, 296] width 293 height 43
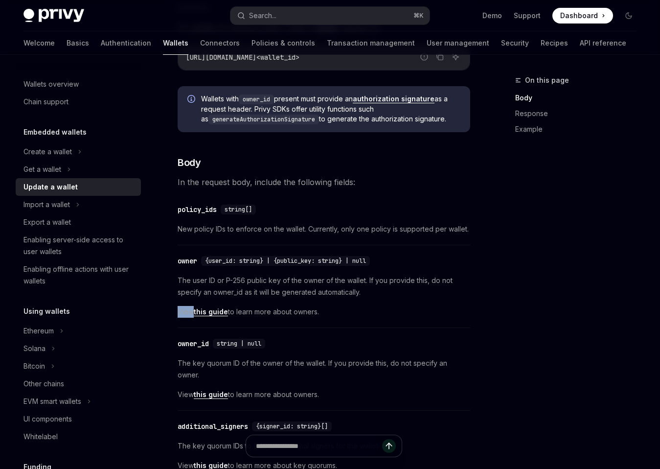
click at [376, 303] on div "The user ID or P-256 public key of the owner of the wallet. If you provide this…" at bounding box center [324, 296] width 293 height 43
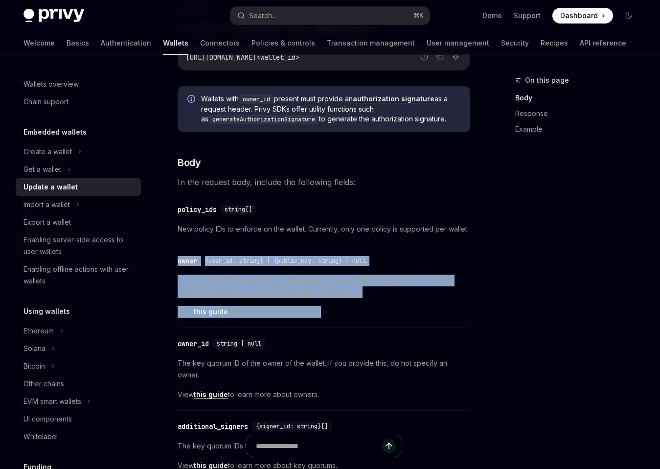
drag, startPoint x: 376, startPoint y: 303, endPoint x: 179, endPoint y: 250, distance: 203.8
click at [179, 250] on div "​ owner {user_id: string} | {public_key: string} | null The user ID or P-256 pu…" at bounding box center [324, 289] width 293 height 78
click at [180, 250] on div "​ owner {user_id: string} | {public_key: string} | null The user ID or P-256 pu…" at bounding box center [324, 289] width 293 height 78
drag, startPoint x: 180, startPoint y: 250, endPoint x: 325, endPoint y: 314, distance: 158.6
click at [324, 313] on div "​ owner {user_id: string} | {public_key: string} | null The user ID or P-256 pu…" at bounding box center [324, 289] width 293 height 78
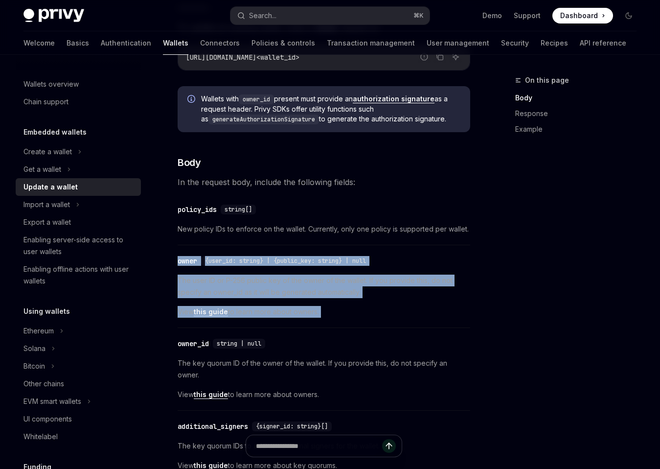
click at [325, 314] on span "View this guide to learn more about owners." at bounding box center [324, 312] width 293 height 12
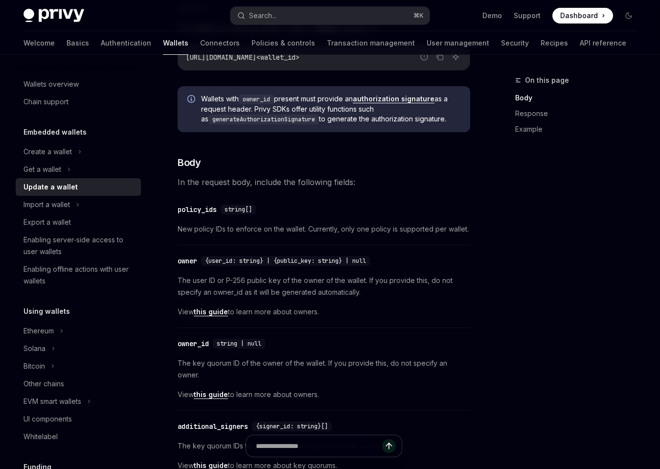
click at [325, 314] on span "View this guide to learn more about owners." at bounding box center [324, 312] width 293 height 12
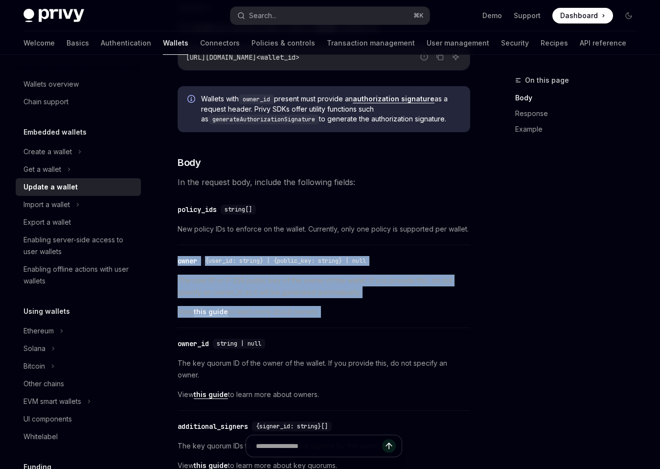
drag, startPoint x: 325, startPoint y: 314, endPoint x: 185, endPoint y: 245, distance: 155.6
drag, startPoint x: 185, startPoint y: 245, endPoint x: 335, endPoint y: 306, distance: 161.5
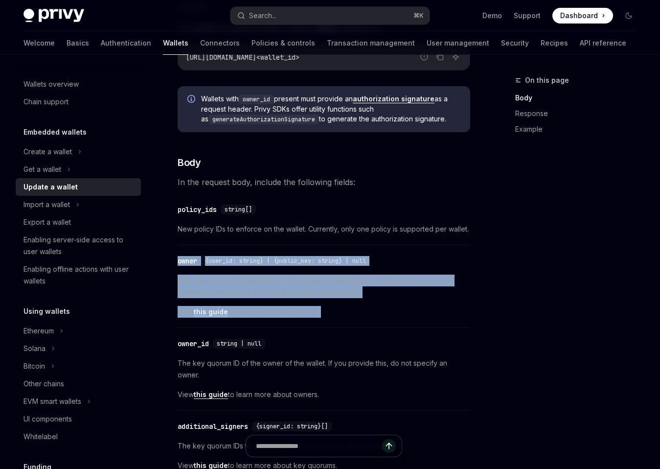
click at [335, 306] on span "View this guide to learn more about owners." at bounding box center [324, 312] width 293 height 12
drag, startPoint x: 335, startPoint y: 306, endPoint x: 175, endPoint y: 240, distance: 173.1
drag, startPoint x: 175, startPoint y: 240, endPoint x: 333, endPoint y: 310, distance: 173.1
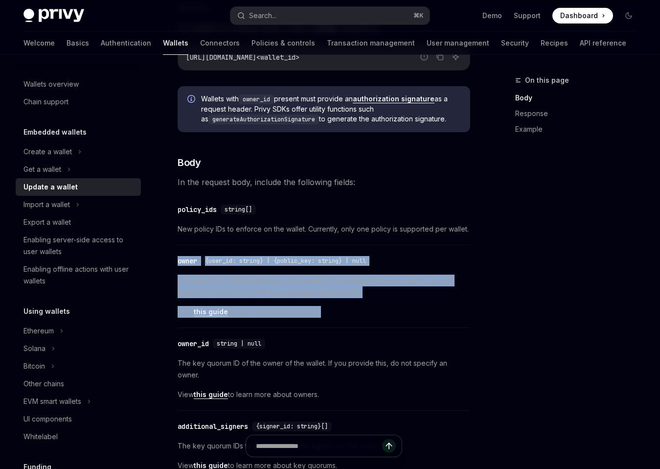
click at [333, 310] on span "View this guide to learn more about owners." at bounding box center [324, 312] width 293 height 12
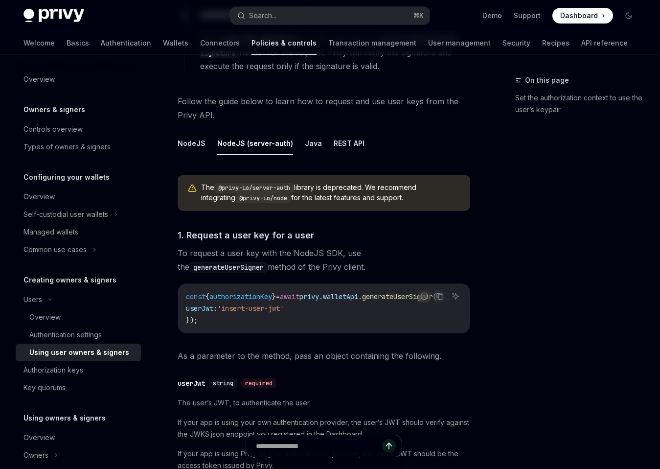
scroll to position [356, 0]
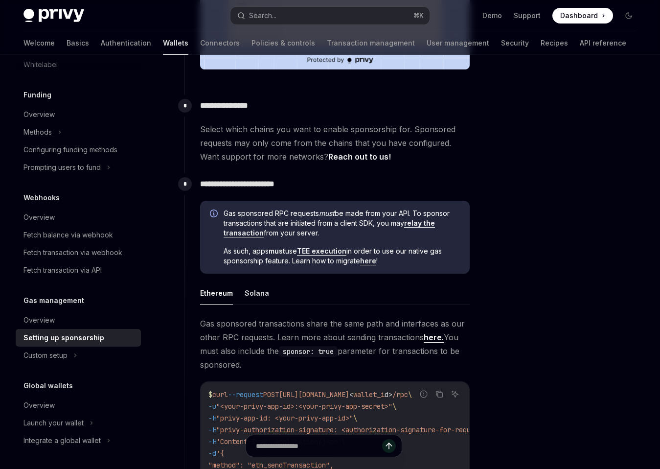
scroll to position [359, 0]
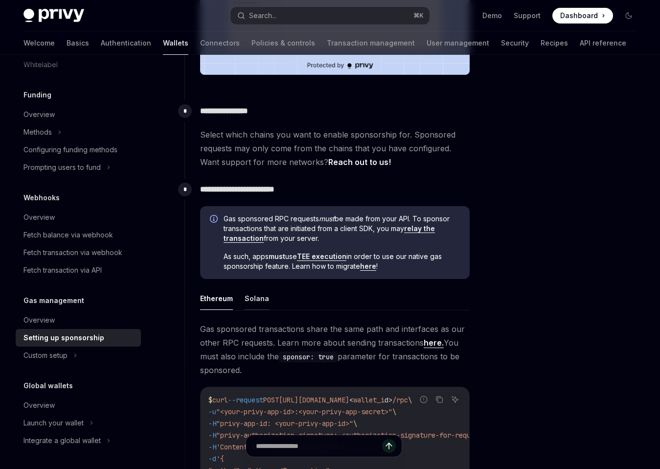
click at [251, 294] on button "Solana" at bounding box center [257, 298] width 24 height 23
click at [273, 268] on span "As such, apps must use TEE execution in order to use our native gas sponsorship…" at bounding box center [342, 262] width 236 height 20
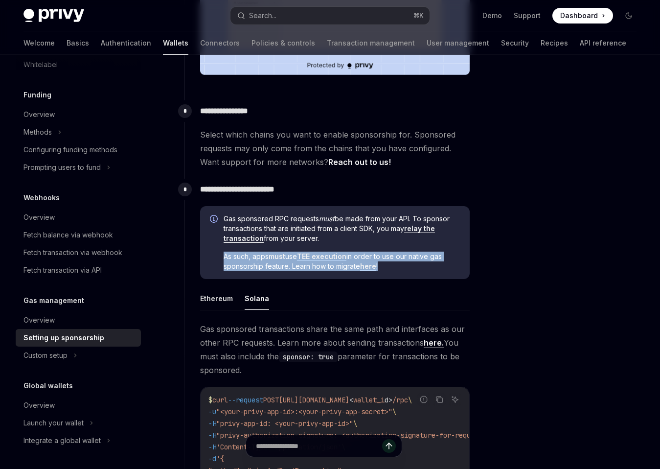
click at [273, 268] on span "As such, apps must use TEE execution in order to use our native gas sponsorship…" at bounding box center [342, 262] width 236 height 20
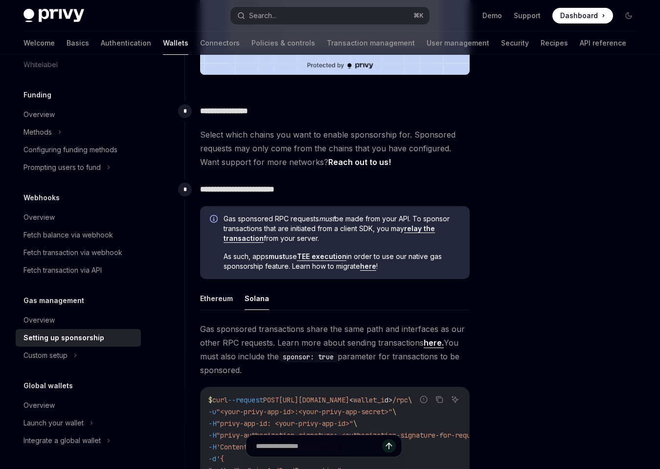
click at [288, 268] on span "As such, apps must use TEE execution in order to use our native gas sponsorship…" at bounding box center [342, 262] width 236 height 20
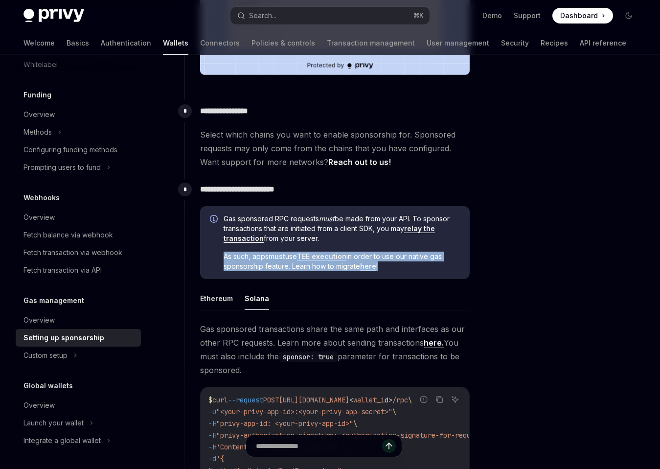
click at [288, 268] on span "As such, apps must use TEE execution in order to use our native gas sponsorship…" at bounding box center [342, 262] width 236 height 20
click at [293, 268] on span "As such, apps must use TEE execution in order to use our native gas sponsorship…" at bounding box center [342, 262] width 236 height 20
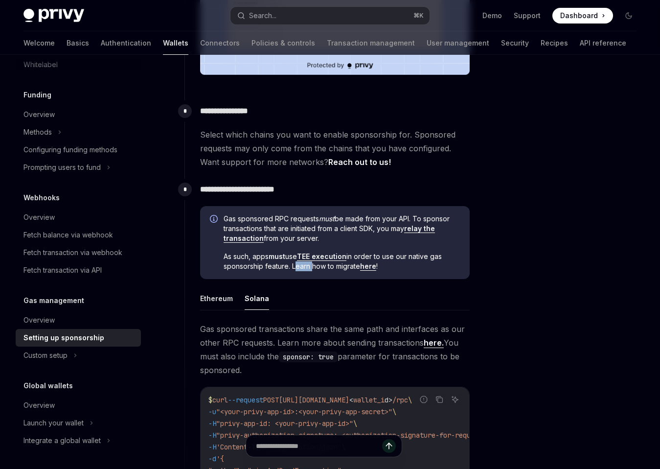
click at [293, 268] on span "As such, apps must use TEE execution in order to use our native gas sponsorship…" at bounding box center [342, 262] width 236 height 20
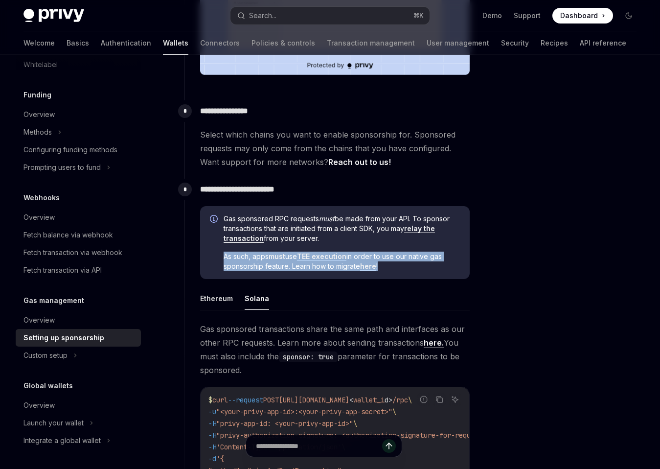
click at [293, 268] on span "As such, apps must use TEE execution in order to use our native gas sponsorship…" at bounding box center [342, 262] width 236 height 20
click at [298, 268] on span "As such, apps must use TEE execution in order to use our native gas sponsorship…" at bounding box center [342, 262] width 236 height 20
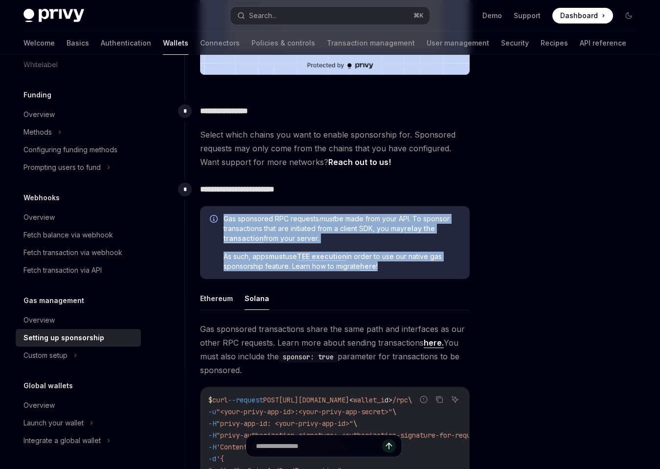
drag, startPoint x: 222, startPoint y: 215, endPoint x: 409, endPoint y: 270, distance: 194.7
click at [409, 270] on div "Gas sponsored RPC requests must be made from your API. To sponsor transactions …" at bounding box center [335, 242] width 270 height 73
copy div "Gas sponsored RPC requests must be made from your API. To sponsor transactions …"
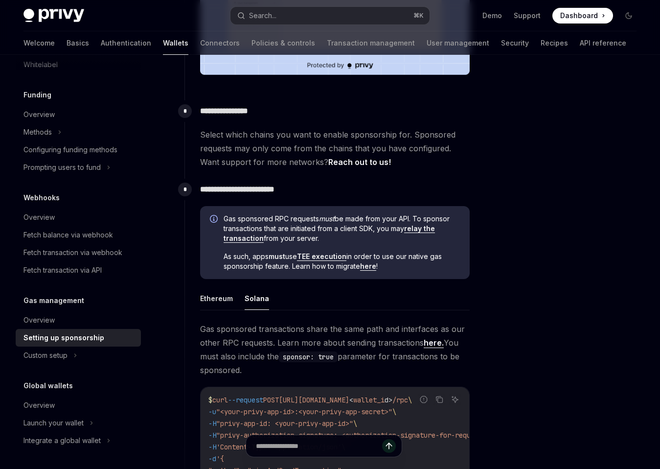
click at [376, 159] on span "Select which chains you want to enable sponsorship for. Sponsored requests may …" at bounding box center [335, 148] width 270 height 41
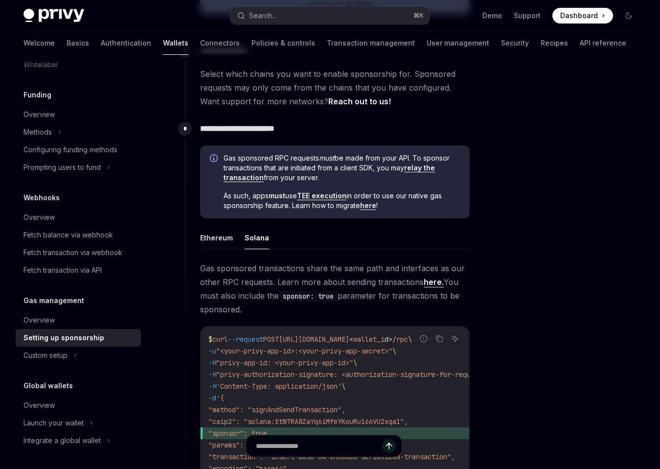
scroll to position [410, 0]
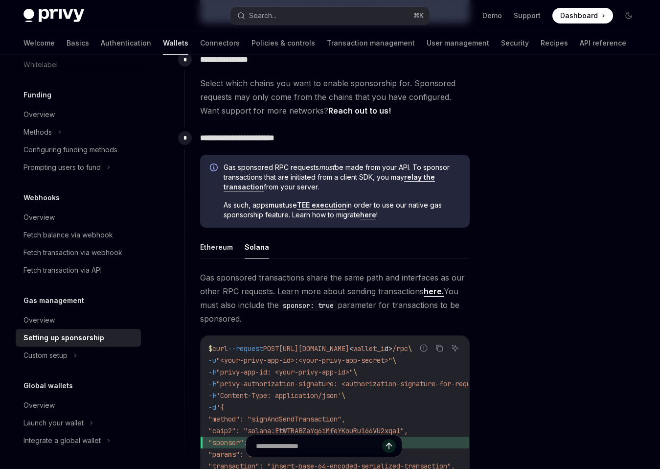
click at [371, 217] on link "here" at bounding box center [368, 214] width 16 height 9
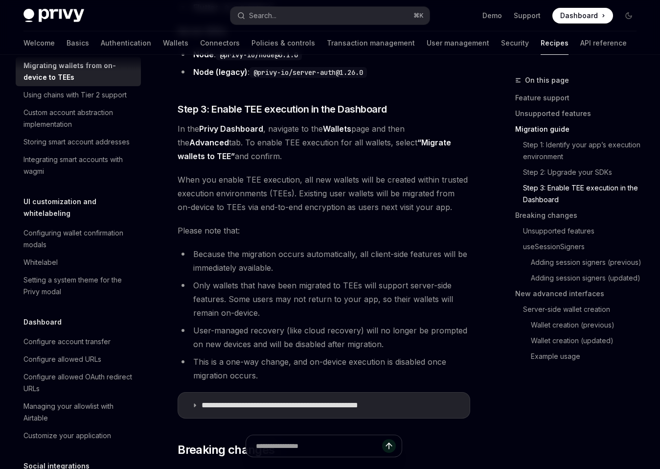
scroll to position [1067, 0]
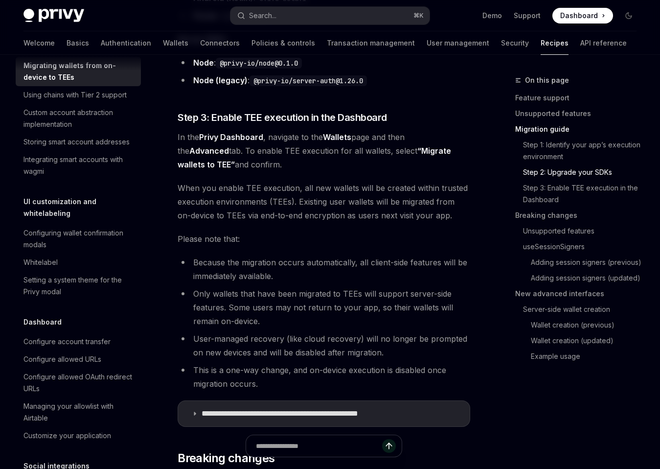
click at [369, 185] on span "When you enable TEE execution, all new wallets will be created within trusted e…" at bounding box center [324, 201] width 293 height 41
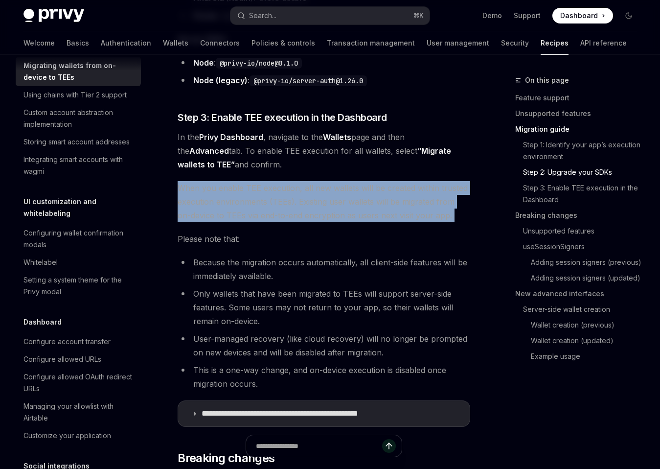
click at [369, 185] on span "When you enable TEE execution, all new wallets will be created within trusted e…" at bounding box center [324, 201] width 293 height 41
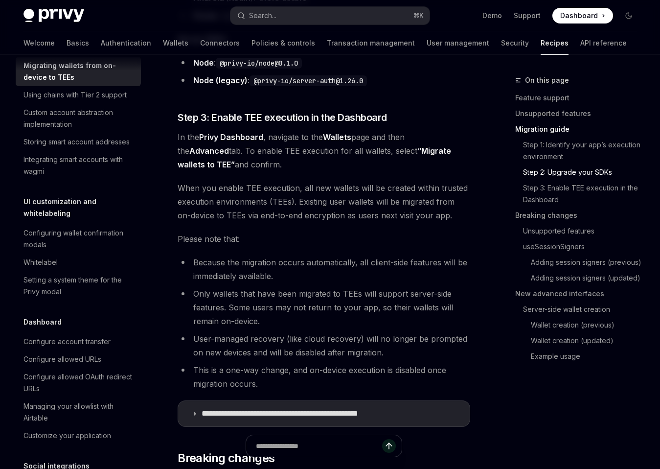
click at [392, 185] on span "When you enable TEE execution, all new wallets will be created within trusted e…" at bounding box center [324, 201] width 293 height 41
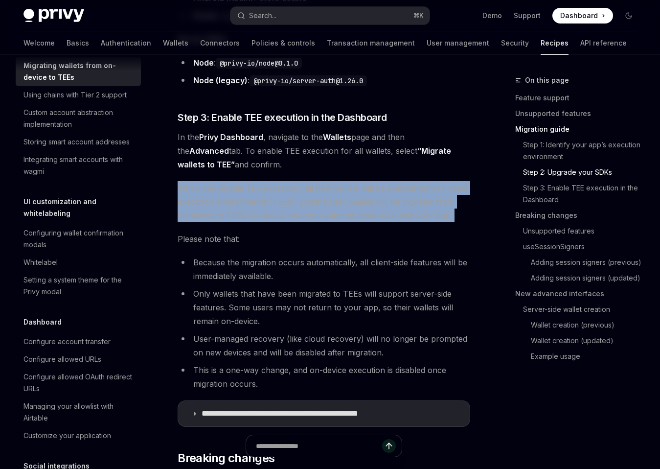
click at [392, 185] on span "When you enable TEE execution, all new wallets will be created within trusted e…" at bounding box center [324, 201] width 293 height 41
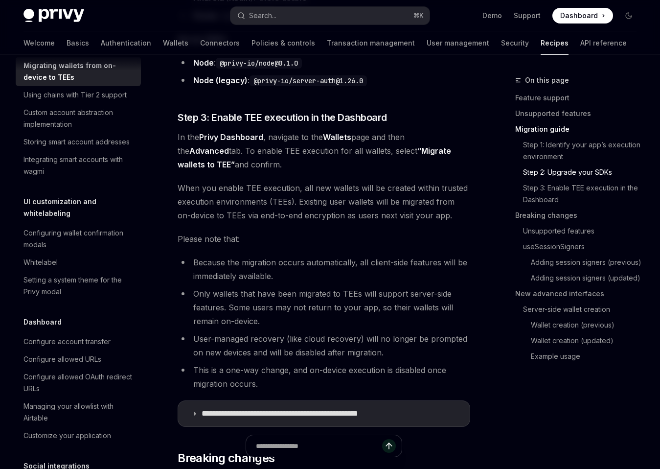
click at [405, 185] on span "When you enable TEE execution, all new wallets will be created within trusted e…" at bounding box center [324, 201] width 293 height 41
type textarea "*"
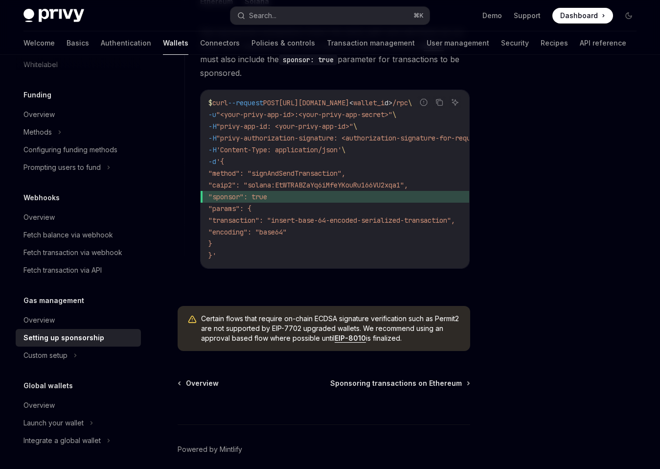
scroll to position [656, 0]
click at [390, 19] on button "Search... ⌘ K" at bounding box center [329, 16] width 199 height 18
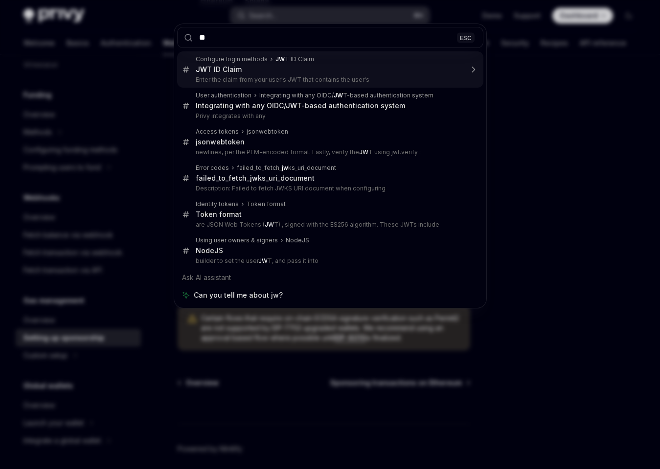
type input "***"
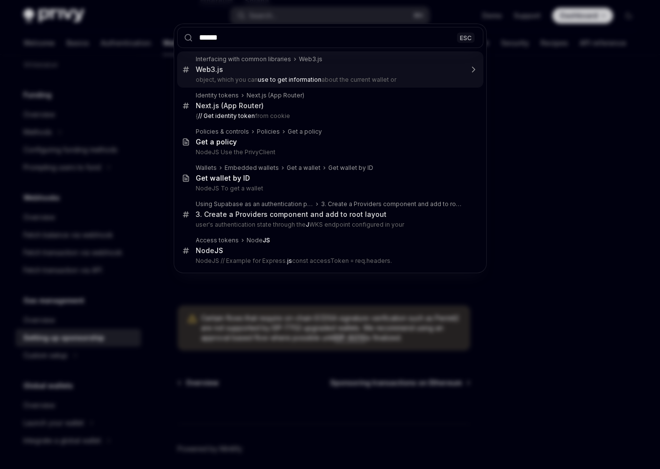
type input "*******"
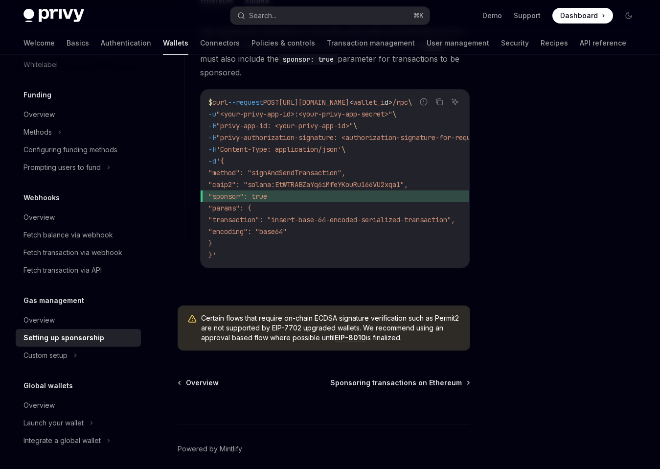
type textarea "*"
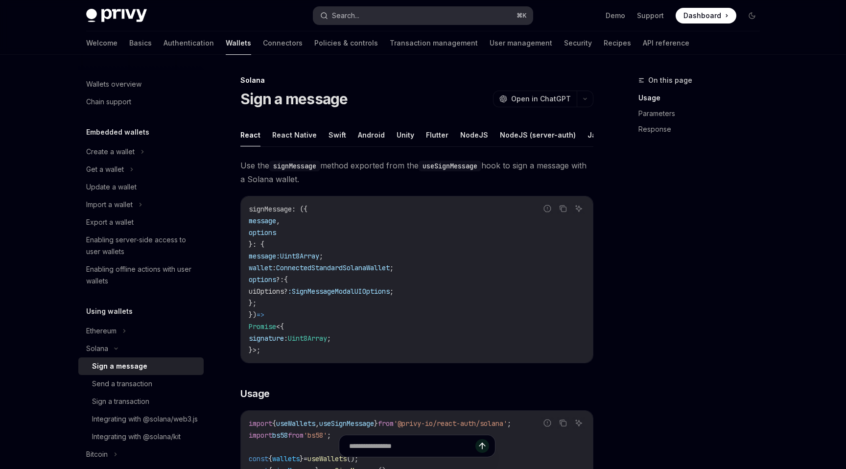
click at [351, 17] on div "Search..." at bounding box center [345, 16] width 27 height 12
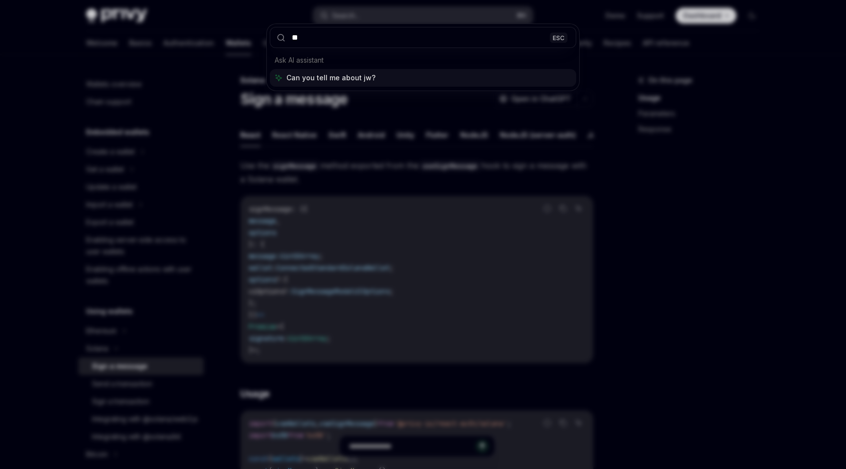
type input "***"
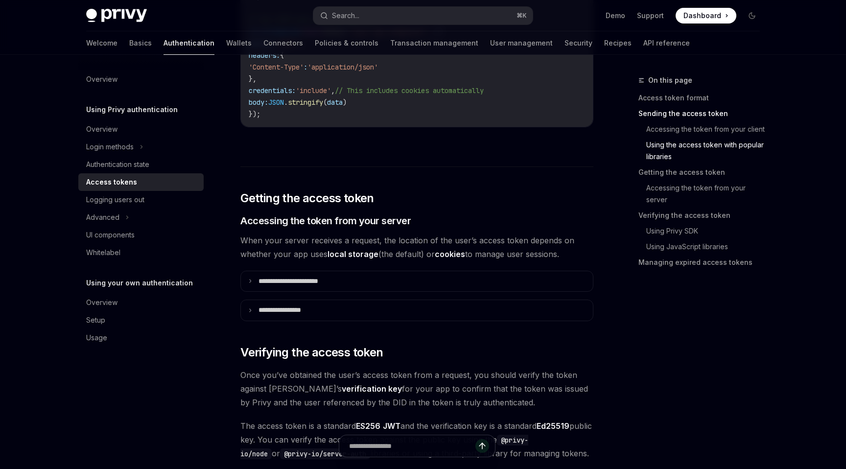
scroll to position [1119, 0]
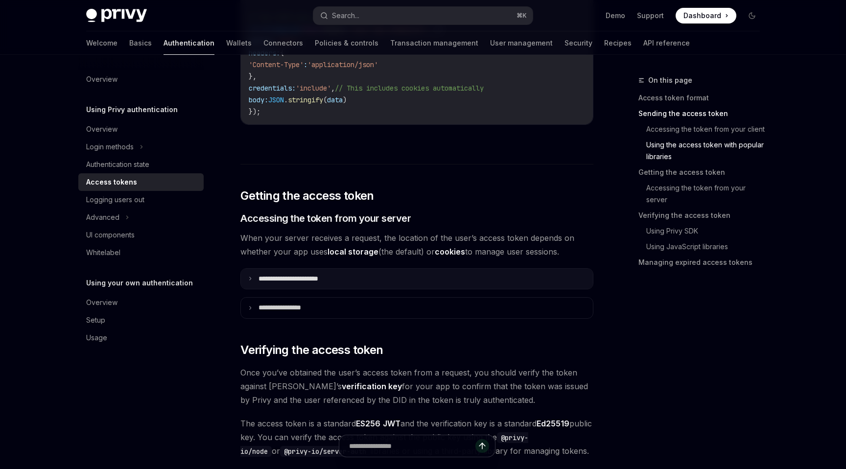
click at [368, 278] on summary "**********" at bounding box center [417, 279] width 352 height 21
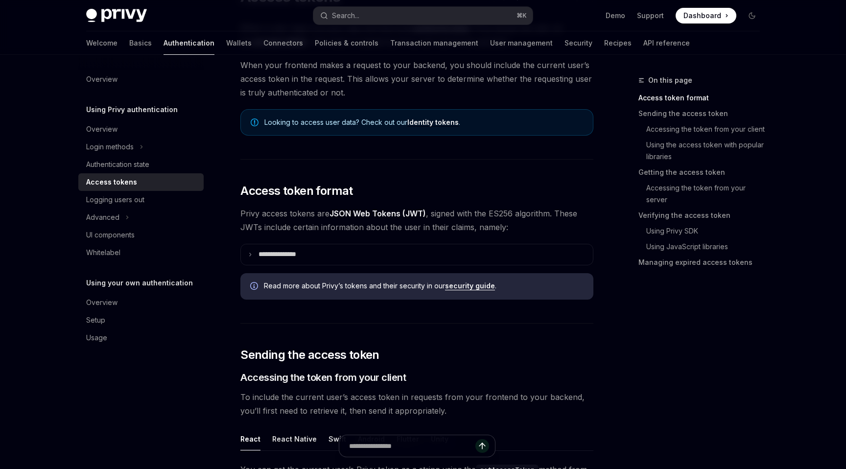
scroll to position [104, 0]
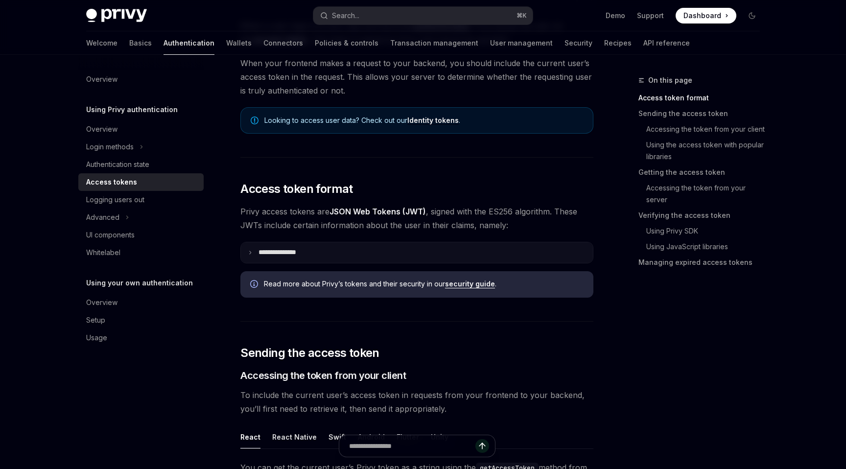
click at [369, 247] on summary "**********" at bounding box center [417, 252] width 352 height 21
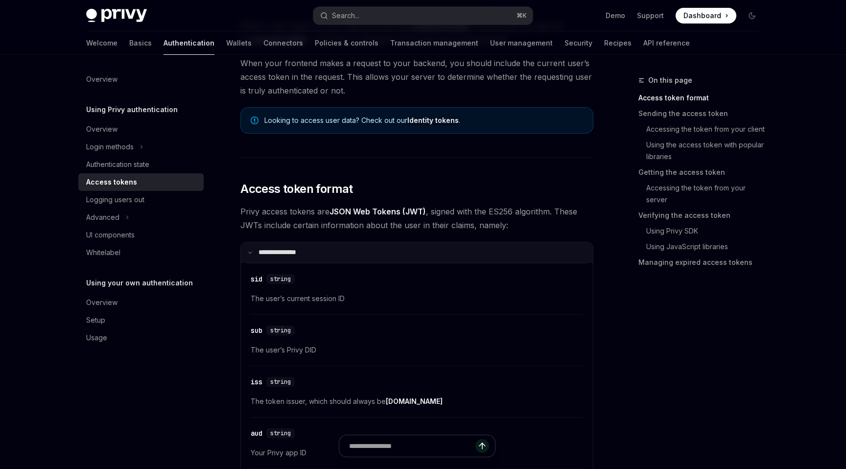
click at [369, 247] on summary "**********" at bounding box center [417, 252] width 352 height 21
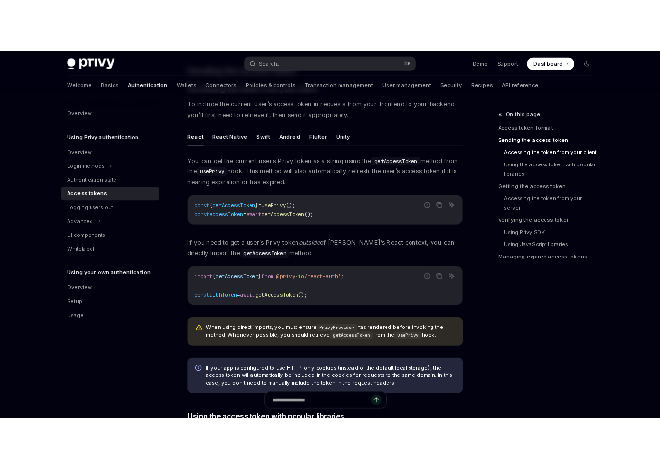
scroll to position [451, 0]
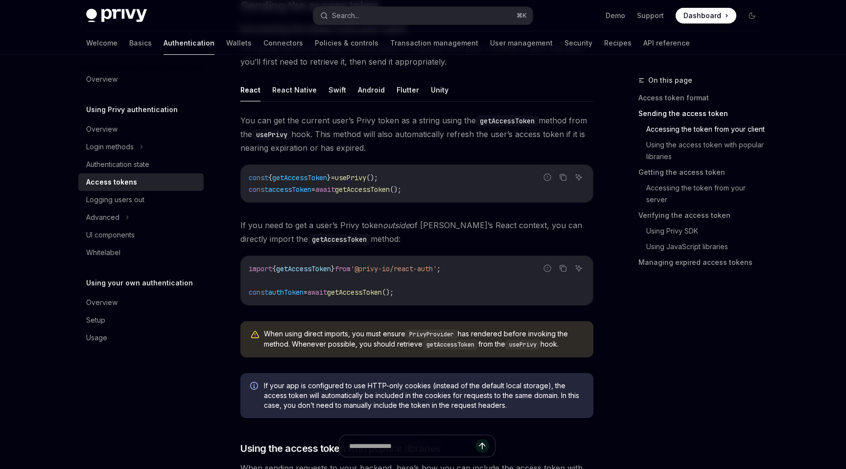
click at [255, 179] on span "const" at bounding box center [259, 177] width 20 height 9
drag, startPoint x: 255, startPoint y: 179, endPoint x: 429, endPoint y: 185, distance: 173.8
click at [429, 185] on code "const { getAccessToken } = usePrivy (); const accessToken = await getAccessToke…" at bounding box center [417, 183] width 336 height 23
copy code "const { getAccessToken } = usePrivy (); const accessToken = await getAccessToke…"
click at [429, 185] on code "const { getAccessToken } = usePrivy (); const accessToken = await getAccessToke…" at bounding box center [417, 183] width 336 height 23
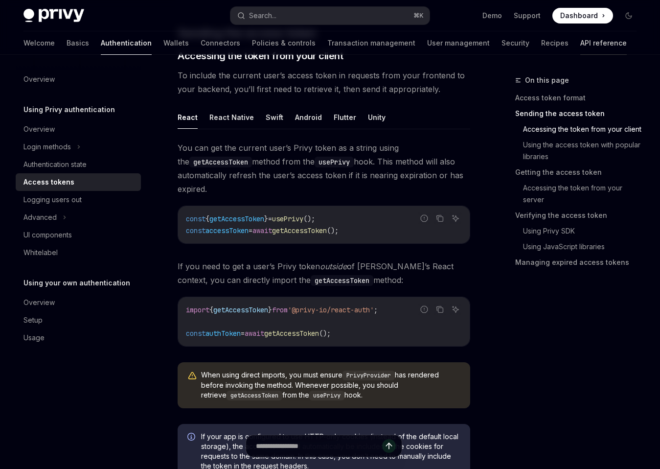
click at [580, 42] on link "API reference" at bounding box center [603, 42] width 46 height 23
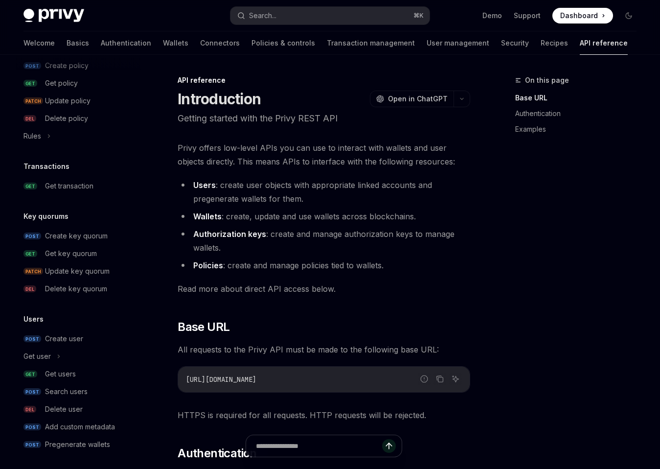
scroll to position [557, 0]
click at [76, 279] on link "DEL Delete key quorum" at bounding box center [78, 288] width 125 height 18
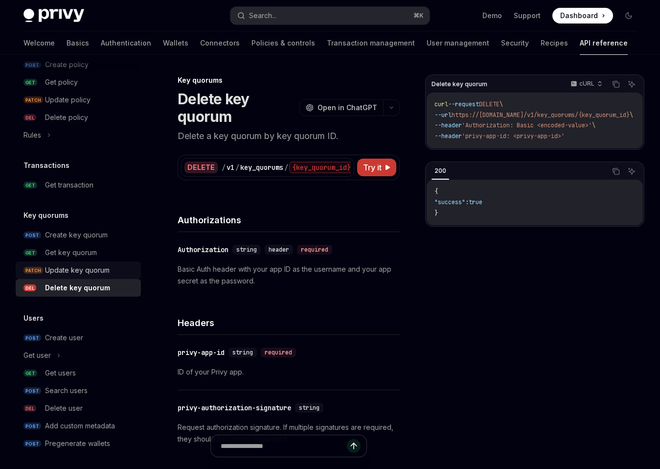
click at [76, 272] on div "Update key quorum" at bounding box center [77, 270] width 65 height 12
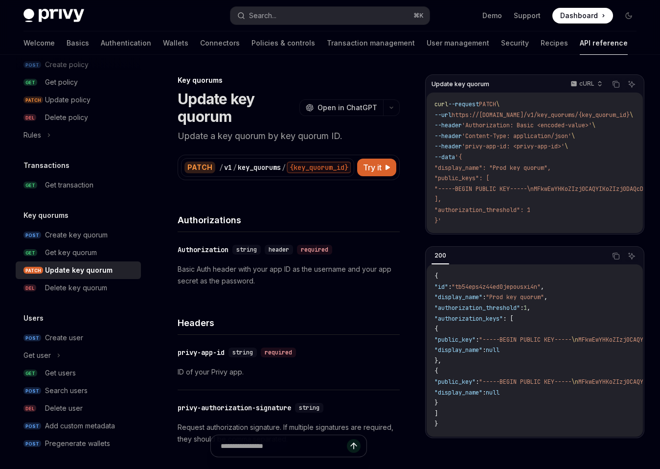
click at [79, 263] on link "PATCH Update key quorum" at bounding box center [78, 270] width 125 height 18
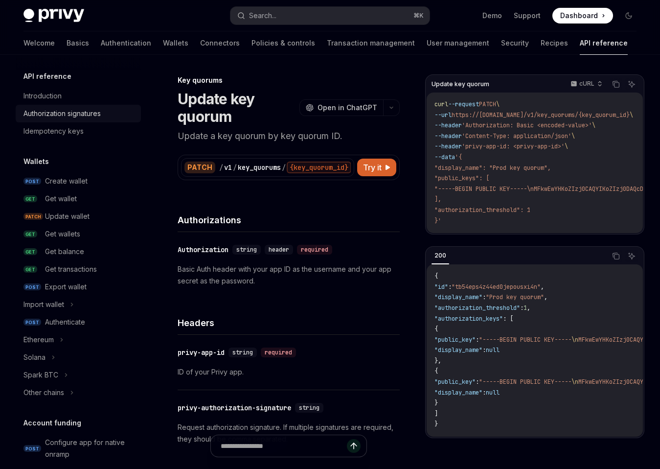
click at [92, 108] on div "Authorization signatures" at bounding box center [61, 114] width 77 height 12
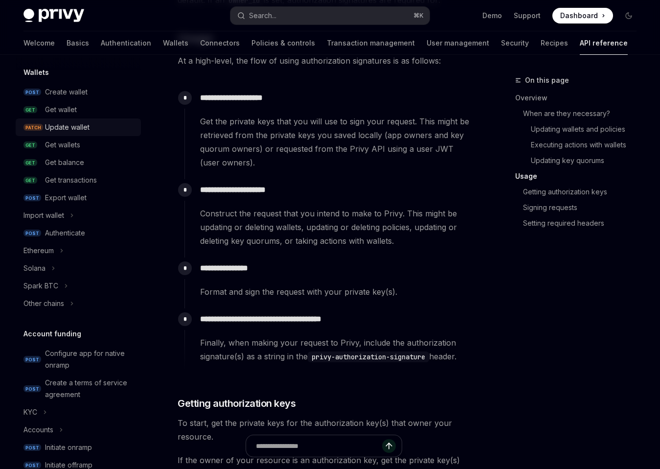
scroll to position [90, 0]
click at [60, 264] on div "Solana" at bounding box center [78, 268] width 125 height 18
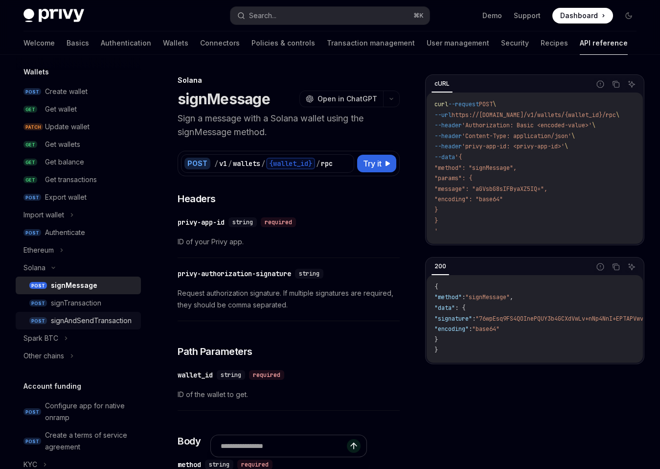
click at [68, 316] on div "signAndSendTransaction" at bounding box center [91, 321] width 81 height 12
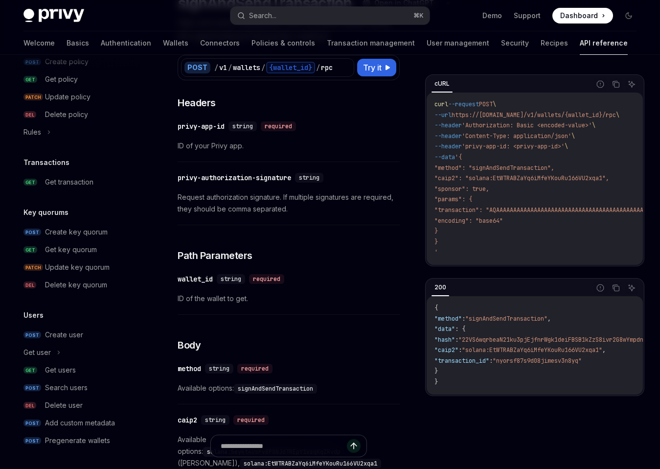
scroll to position [102, 0]
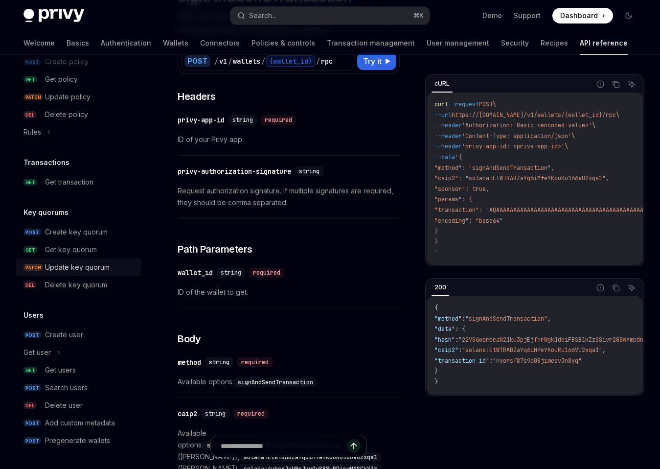
click at [77, 265] on div "Update key quorum" at bounding box center [77, 267] width 65 height 12
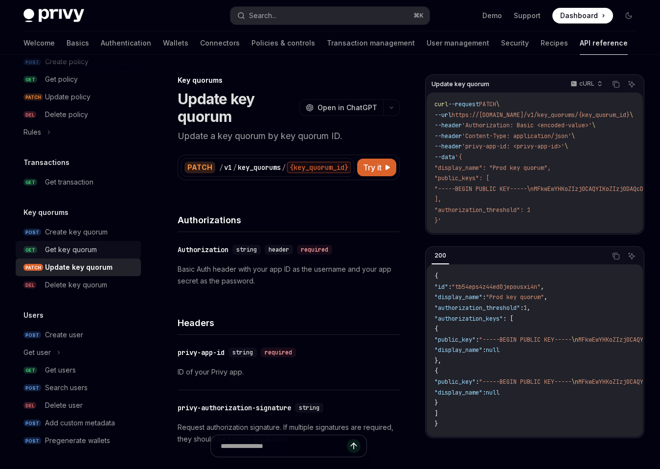
click at [83, 246] on div "Get key quorum" at bounding box center [71, 250] width 52 height 12
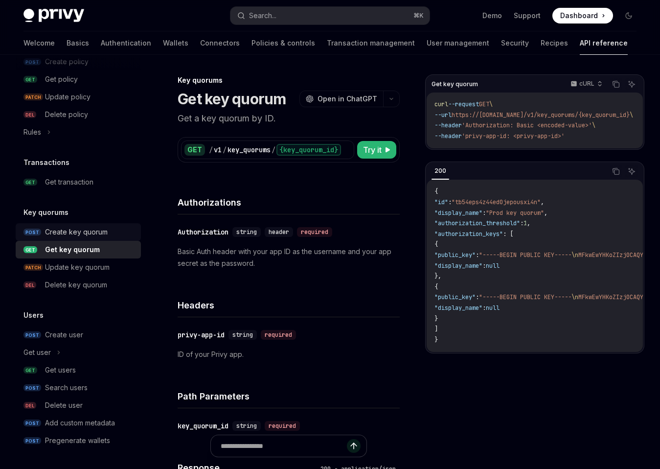
click at [84, 228] on div "Create key quorum" at bounding box center [76, 232] width 63 height 12
type textarea "*"
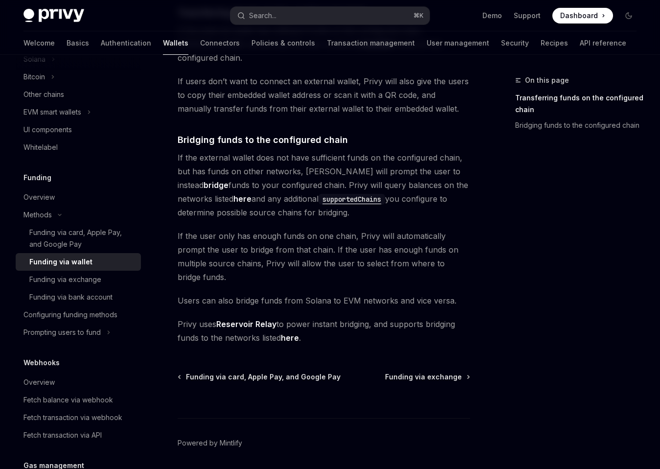
scroll to position [288, 0]
